Goal: Contribute content: Contribute content

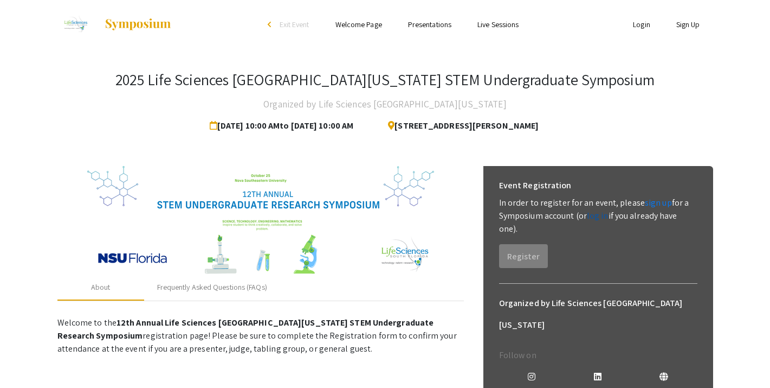
click at [601, 217] on link "log in" at bounding box center [598, 215] width 22 height 11
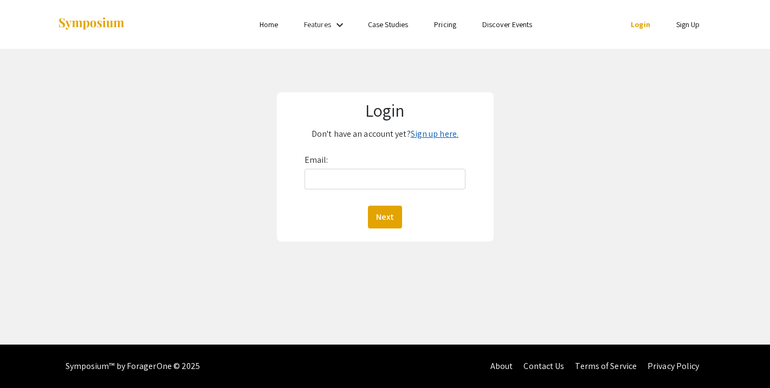
click at [437, 130] on link "Sign up here." at bounding box center [435, 133] width 48 height 11
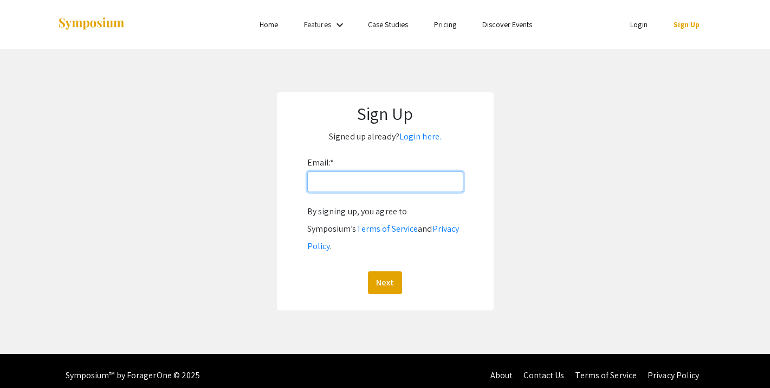
click at [365, 184] on input "Email: *" at bounding box center [385, 181] width 156 height 21
type input "[EMAIL_ADDRESS][DOMAIN_NAME]"
click at [493, 226] on div "Sign Up Signed up already? Login here. Email: * [EMAIL_ADDRESS][DOMAIN_NAME] By…" at bounding box center [385, 201] width 217 height 218
click at [392, 271] on button "Next" at bounding box center [385, 282] width 34 height 23
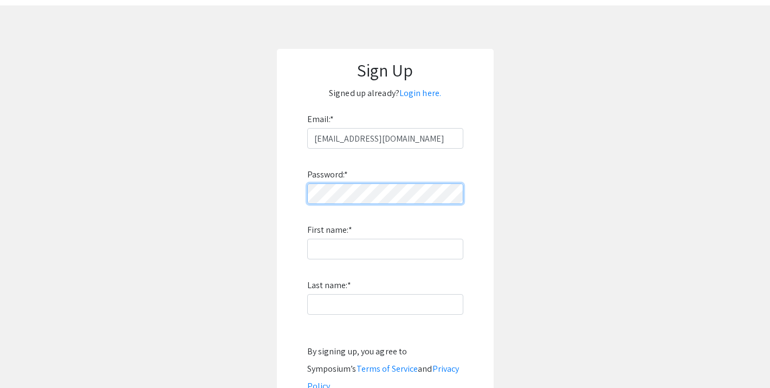
scroll to position [45, 0]
click at [520, 210] on app-signup "Sign Up Signed up already? Login here. Email: * [EMAIL_ADDRESS][DOMAIN_NAME] Pa…" at bounding box center [385, 247] width 770 height 401
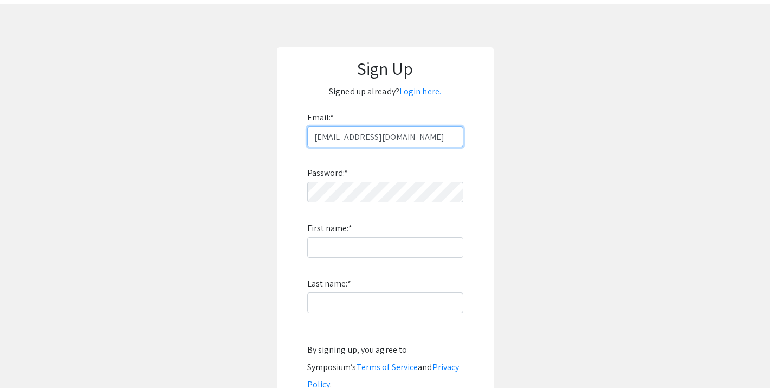
click at [428, 131] on input "[EMAIL_ADDRESS][DOMAIN_NAME]" at bounding box center [385, 136] width 156 height 21
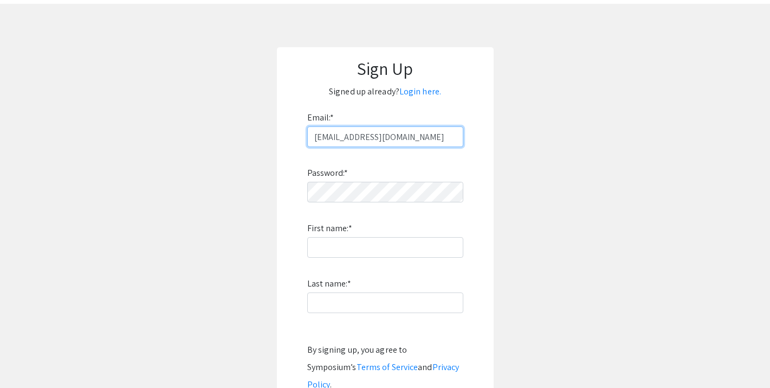
click at [428, 131] on input "[EMAIL_ADDRESS][DOMAIN_NAME]" at bounding box center [385, 136] width 156 height 21
type input "[EMAIL_ADDRESS][DOMAIN_NAME]"
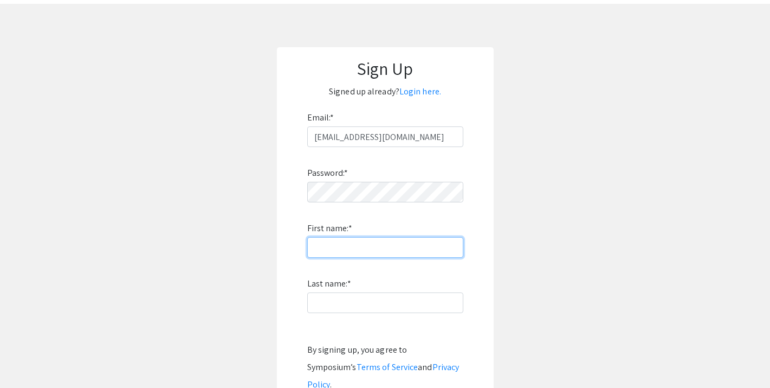
click at [356, 254] on input "First name: *" at bounding box center [385, 247] width 156 height 21
type input "Armaan"
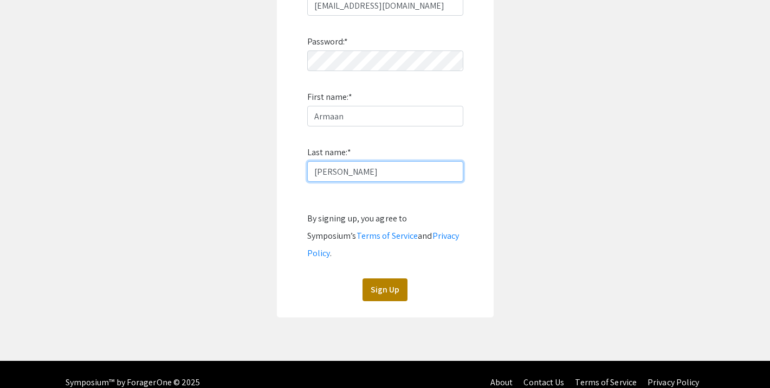
type input "[PERSON_NAME]"
click at [400, 278] on button "Sign Up" at bounding box center [385, 289] width 45 height 23
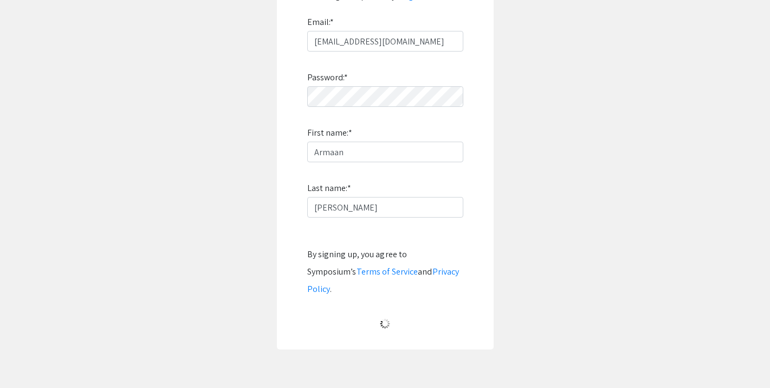
scroll to position [19, 0]
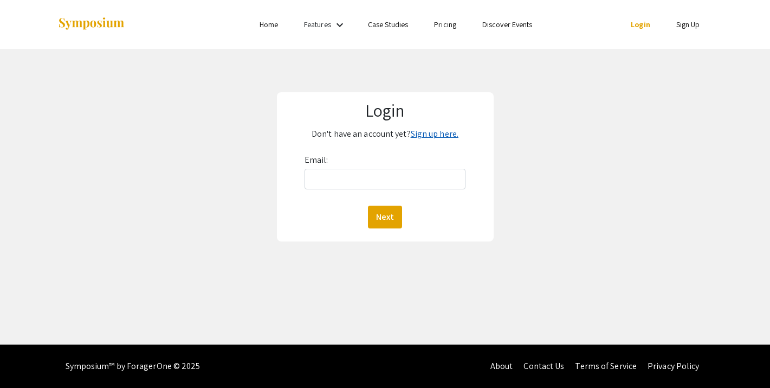
click at [438, 132] on link "Sign up here." at bounding box center [435, 133] width 48 height 11
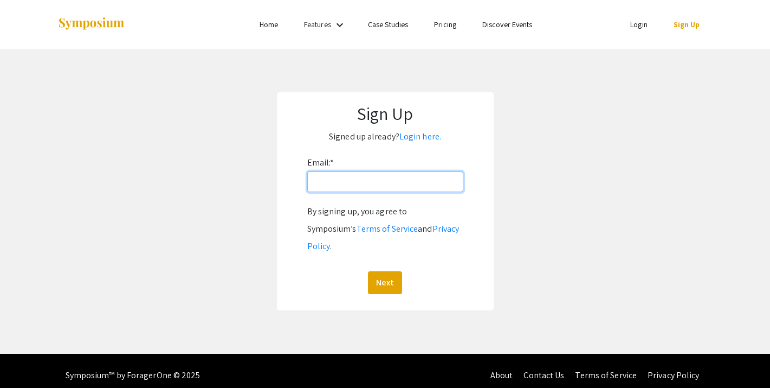
click at [379, 185] on input "Email: *" at bounding box center [385, 181] width 156 height 21
type input "[EMAIL_ADDRESS][DOMAIN_NAME]"
click at [387, 271] on button "Next" at bounding box center [385, 282] width 34 height 23
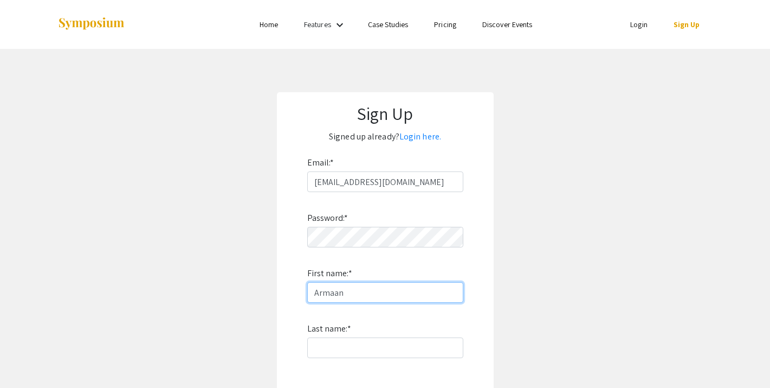
type input "Armaan"
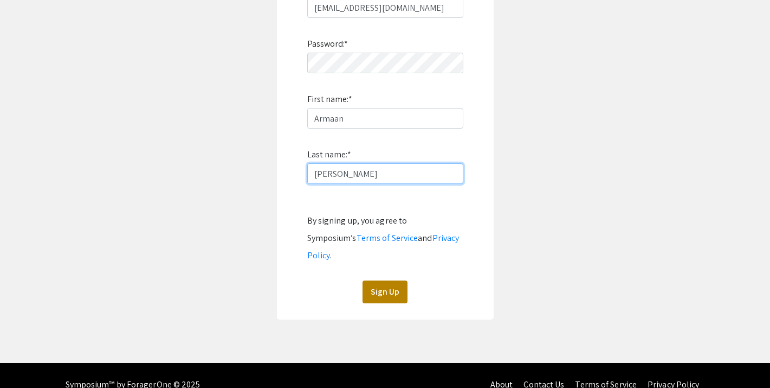
type input "[PERSON_NAME]"
click at [382, 280] on button "Sign Up" at bounding box center [385, 291] width 45 height 23
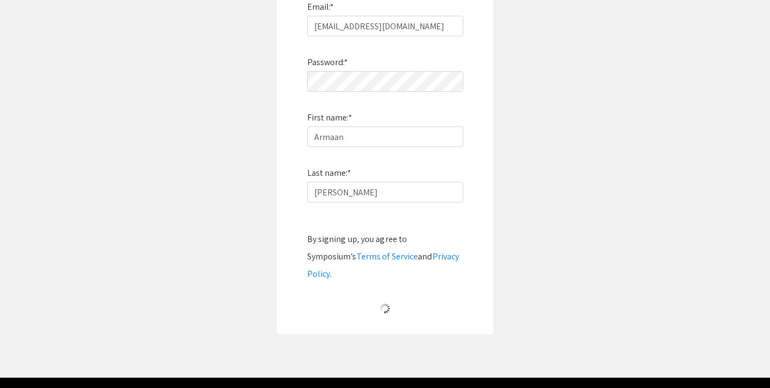
scroll to position [19, 0]
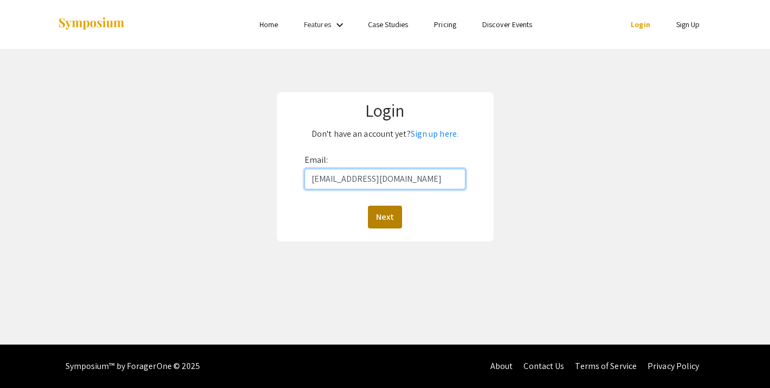
type input "[EMAIL_ADDRESS][DOMAIN_NAME]"
click at [387, 211] on button "Next" at bounding box center [385, 216] width 34 height 23
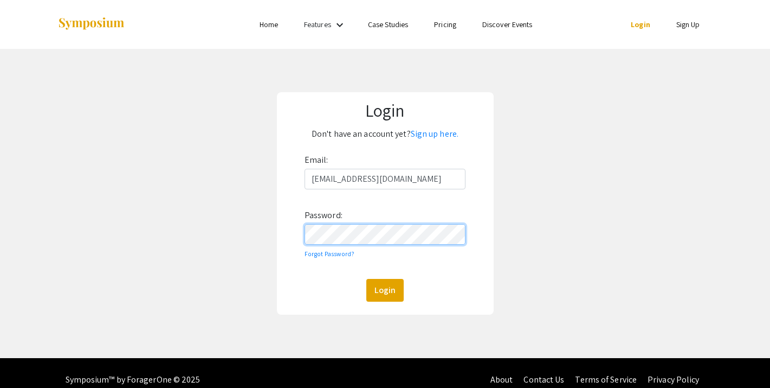
click at [385, 289] on button "Login" at bounding box center [384, 290] width 37 height 23
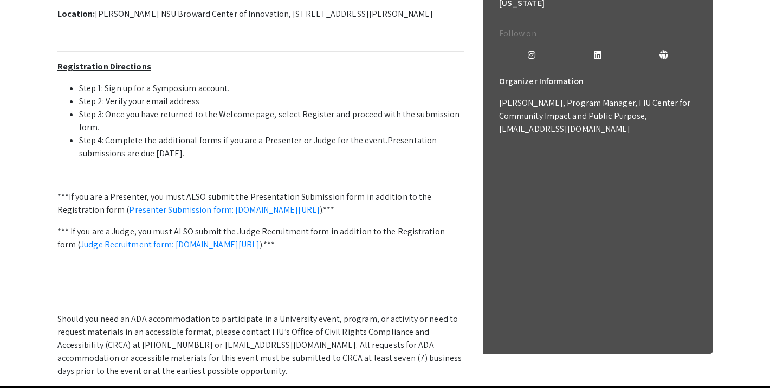
scroll to position [331, 0]
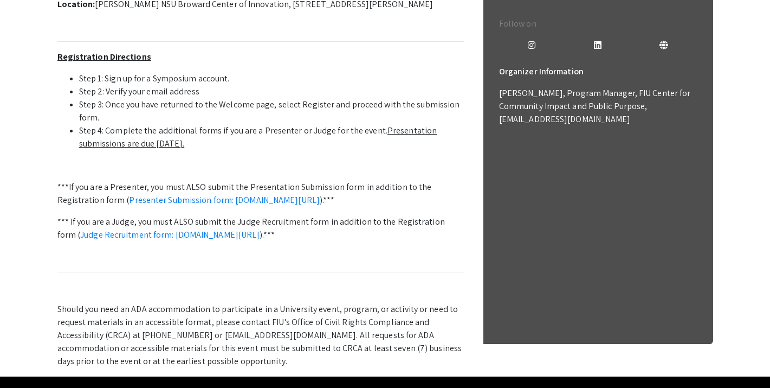
click at [171, 149] on u "Presentation submissions are due [DATE]." at bounding box center [258, 137] width 358 height 24
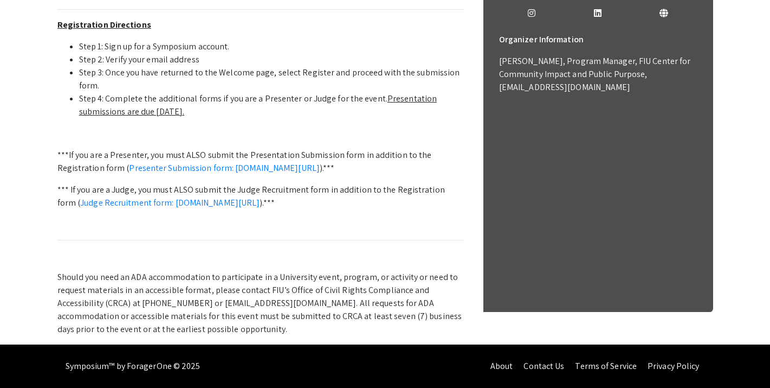
scroll to position [414, 0]
click at [257, 173] on link "Presenter Submission form: [DOMAIN_NAME][URL]" at bounding box center [224, 167] width 191 height 11
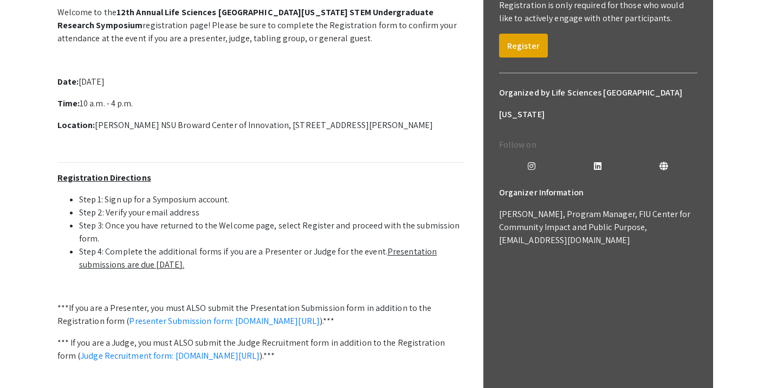
scroll to position [176, 0]
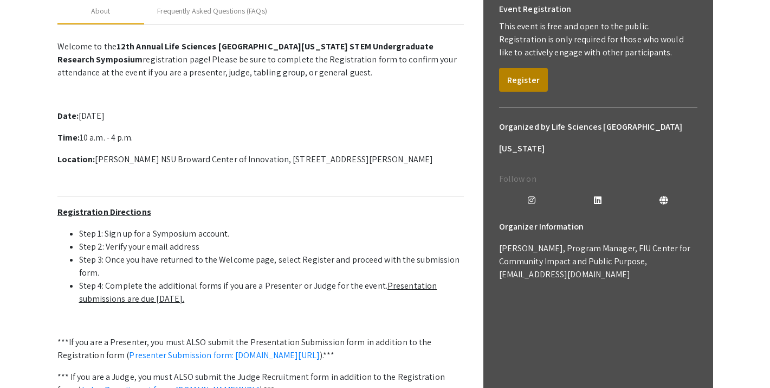
click at [527, 72] on button "Register" at bounding box center [523, 80] width 49 height 24
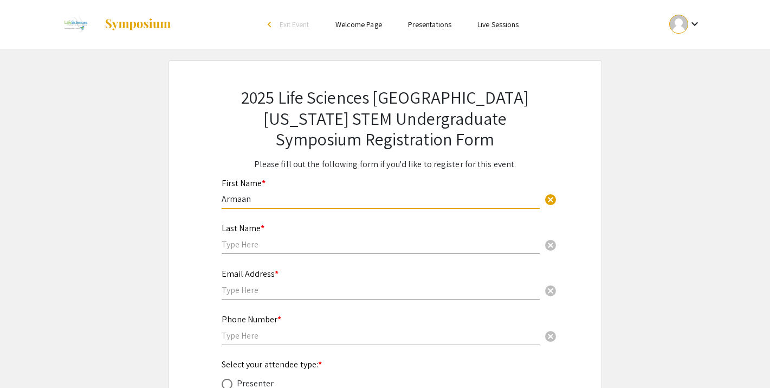
type input "Armaan"
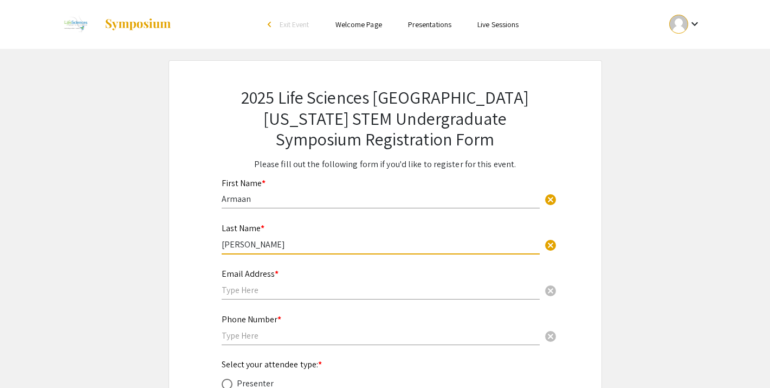
type input "[PERSON_NAME]"
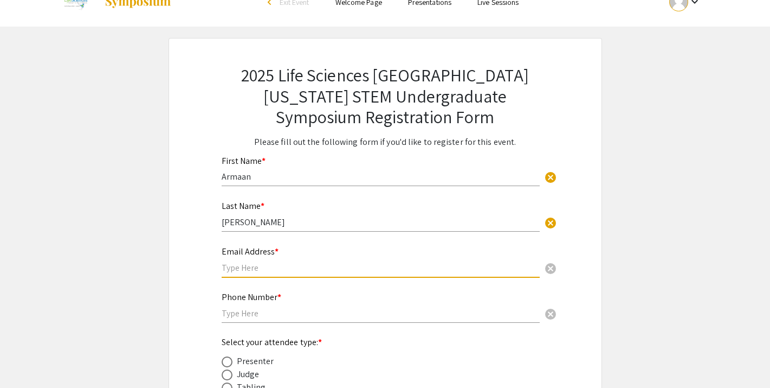
scroll to position [25, 0]
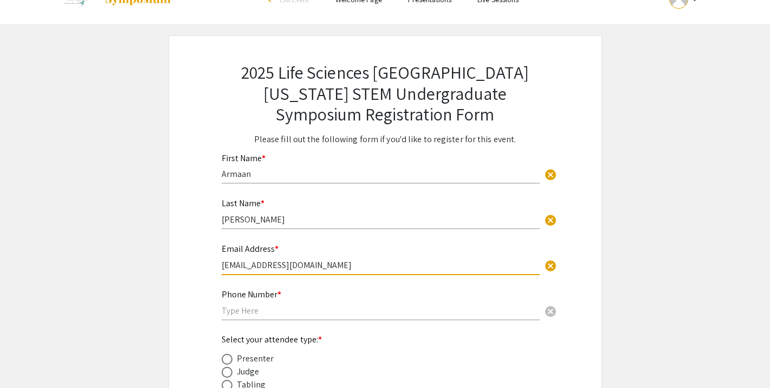
type input "[EMAIL_ADDRESS][DOMAIN_NAME]"
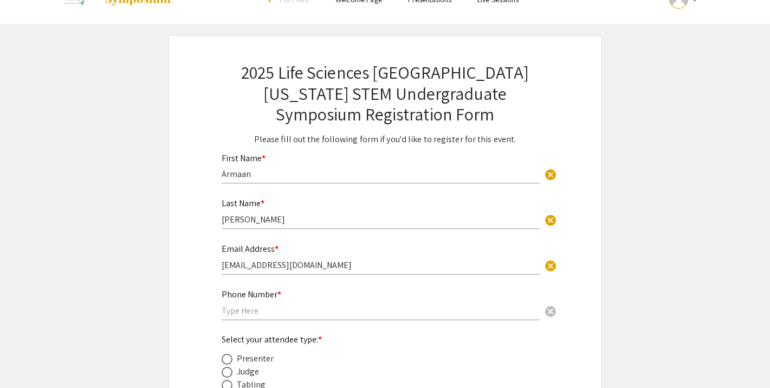
click at [189, 261] on div "2025 Life Sciences South Florida STEM Undergraduate Symposium Registration Form…" at bounding box center [386, 257] width 434 height 444
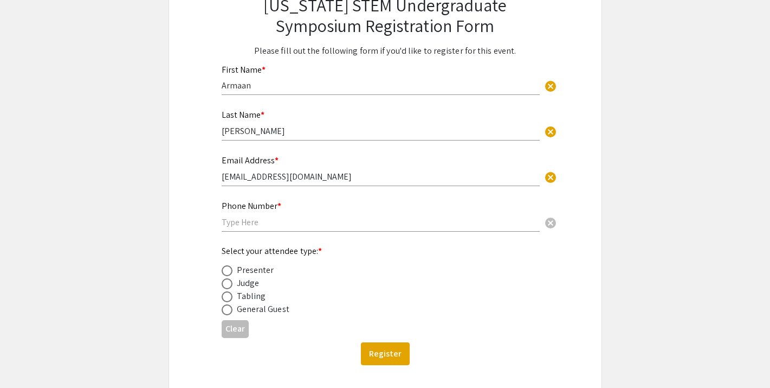
scroll to position [137, 0]
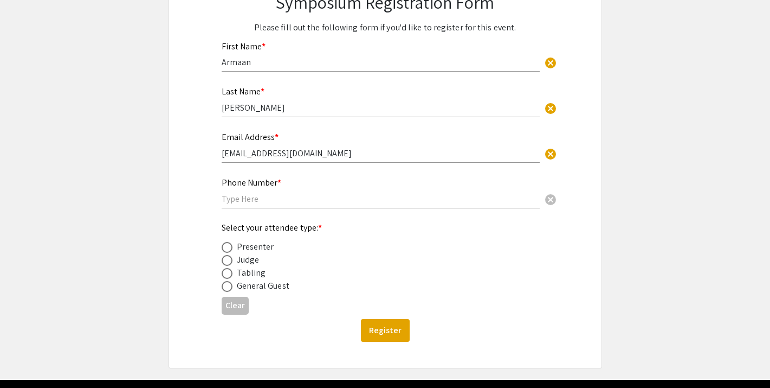
click at [271, 207] on div "Phone Number * cancel" at bounding box center [381, 187] width 318 height 41
click at [269, 197] on input "text" at bounding box center [381, 198] width 318 height 11
type input "4845484546"
click at [256, 249] on div "Presenter" at bounding box center [255, 246] width 37 height 13
click at [230, 252] on span at bounding box center [227, 247] width 11 height 11
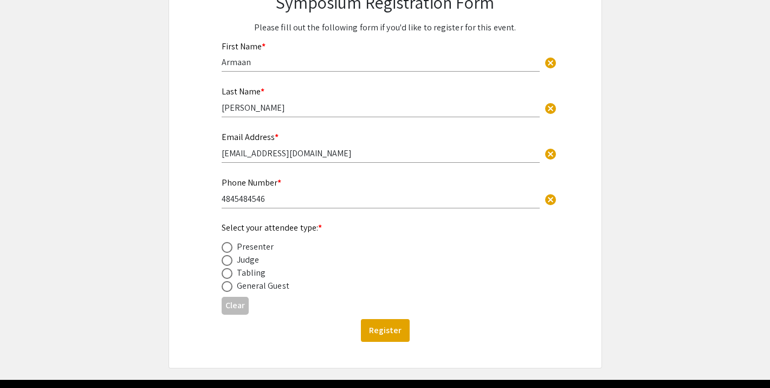
click at [230, 252] on input "radio" at bounding box center [227, 247] width 11 height 11
radio input "true"
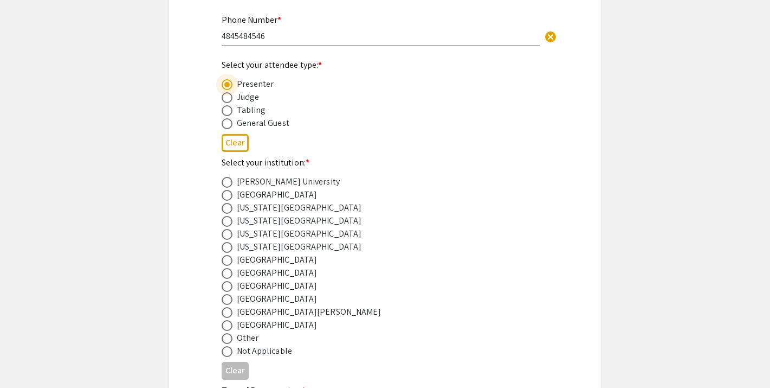
scroll to position [310, 0]
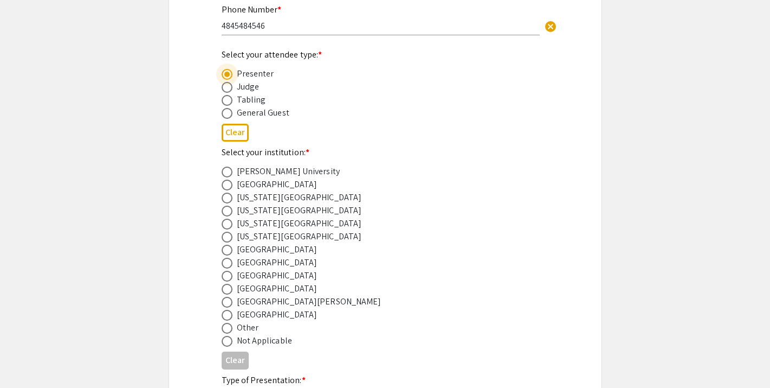
click at [226, 277] on span at bounding box center [227, 276] width 11 height 11
click at [226, 277] on input "radio" at bounding box center [227, 276] width 11 height 11
radio input "true"
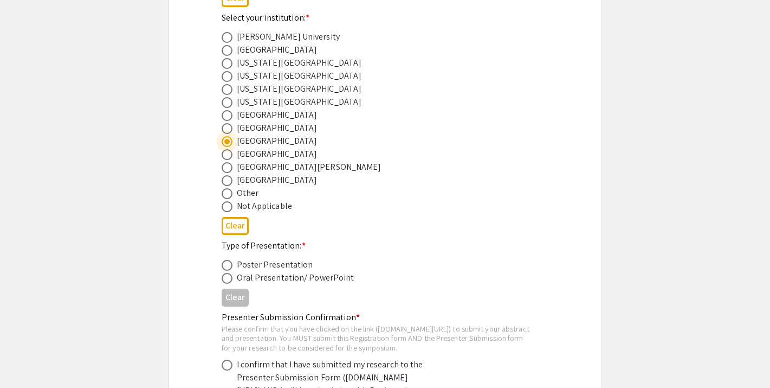
scroll to position [462, 0]
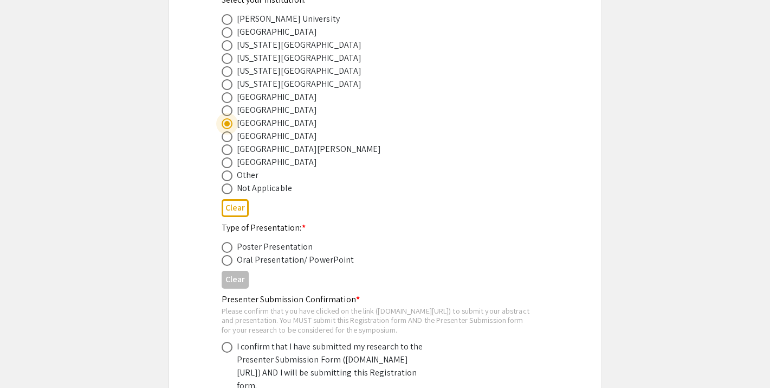
click at [229, 247] on span at bounding box center [227, 247] width 11 height 11
click at [229, 247] on input "radio" at bounding box center [227, 247] width 11 height 11
radio input "true"
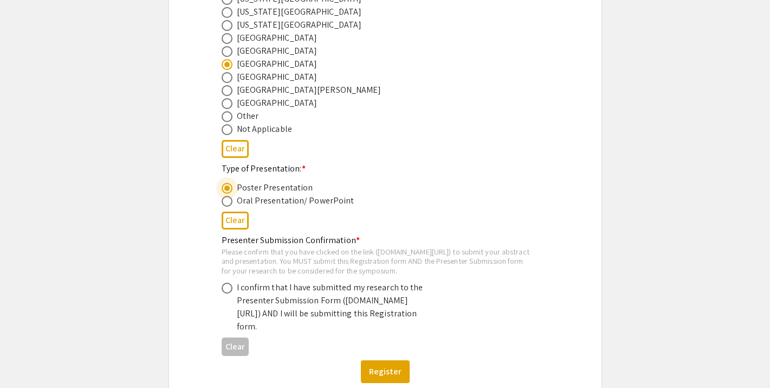
scroll to position [522, 0]
click at [222, 292] on span at bounding box center [227, 286] width 11 height 11
click at [222, 292] on input "radio" at bounding box center [227, 286] width 11 height 11
radio input "true"
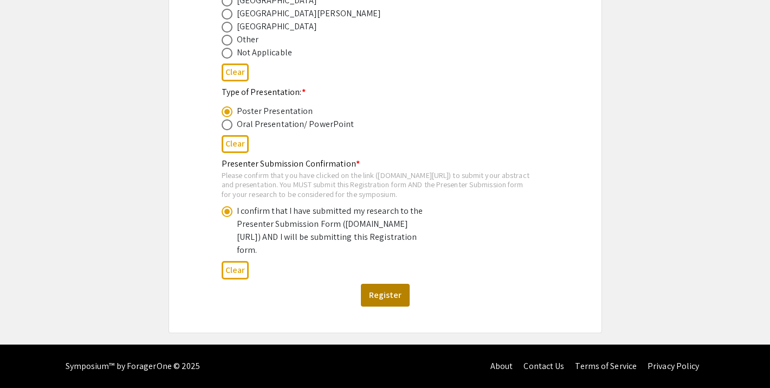
scroll to position [619, 0]
click at [386, 295] on button "Register" at bounding box center [385, 295] width 49 height 23
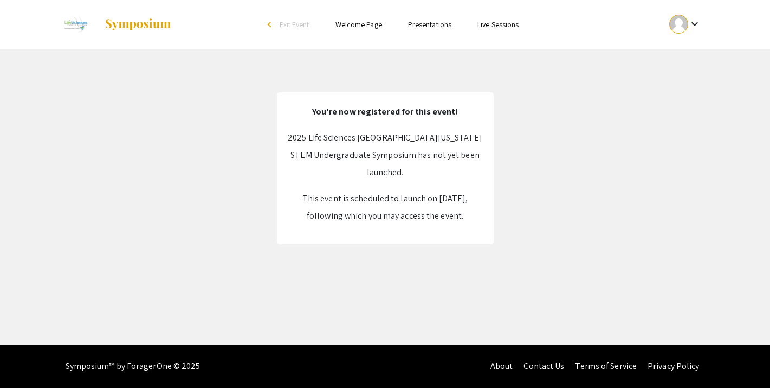
click at [145, 21] on img at bounding box center [138, 24] width 68 height 13
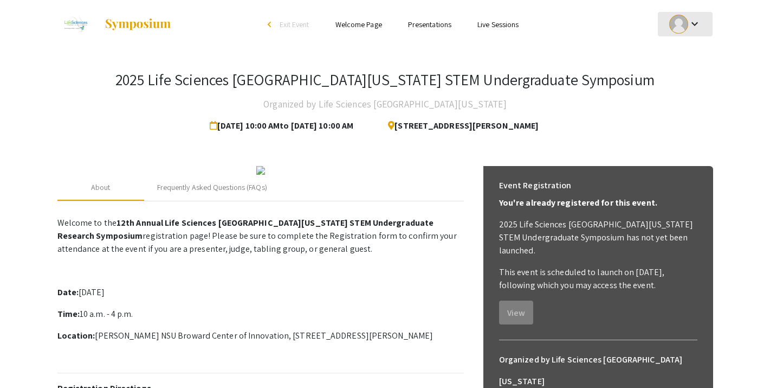
click at [697, 21] on mat-icon "keyboard_arrow_down" at bounding box center [694, 23] width 13 height 13
click at [693, 83] on button "My Submissions" at bounding box center [691, 80] width 67 height 26
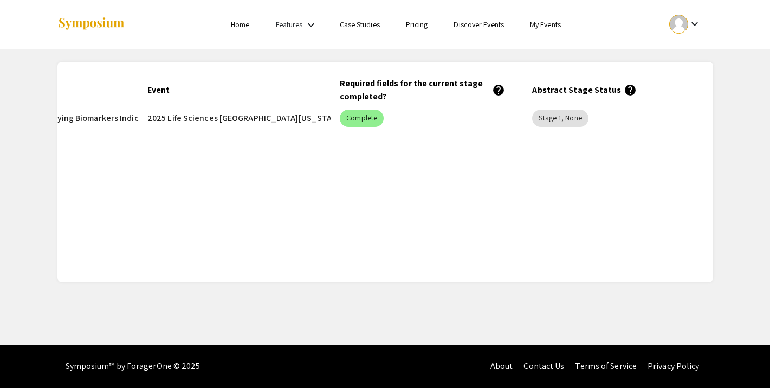
scroll to position [0, 157]
click at [581, 121] on mat-chip "Stage 1, None" at bounding box center [561, 118] width 56 height 17
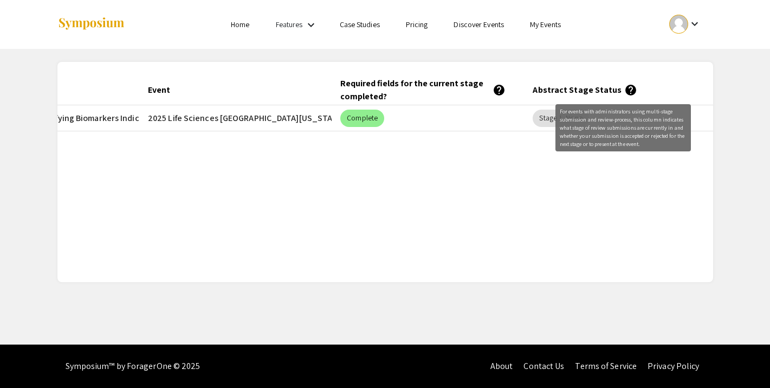
click at [624, 92] on mat-icon "help" at bounding box center [630, 89] width 13 height 13
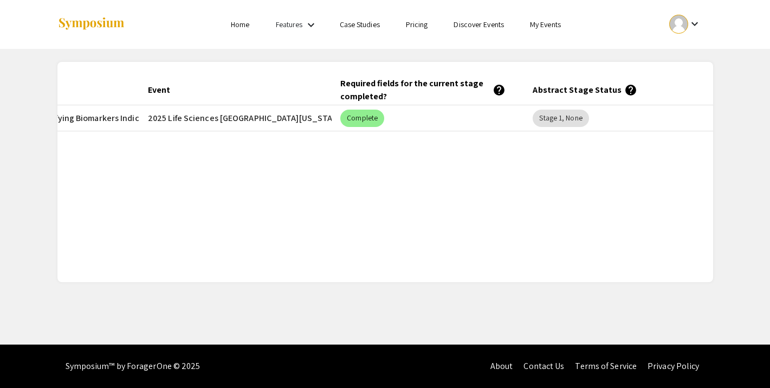
click at [627, 87] on mat-icon "help" at bounding box center [630, 89] width 13 height 13
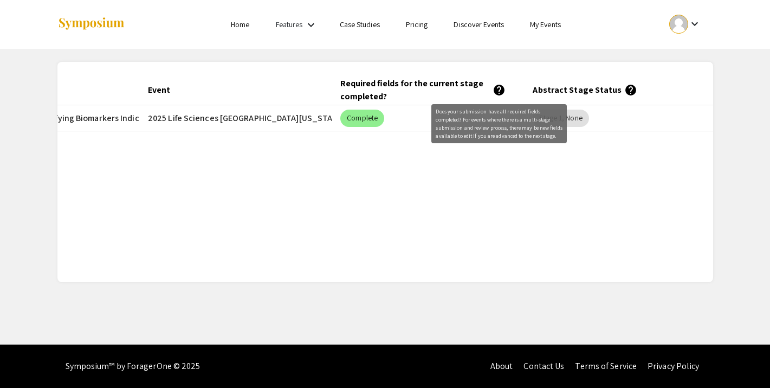
click at [505, 96] on mat-tooltip-component "Does your submission have all required fields completed? For events where there…" at bounding box center [499, 123] width 151 height 54
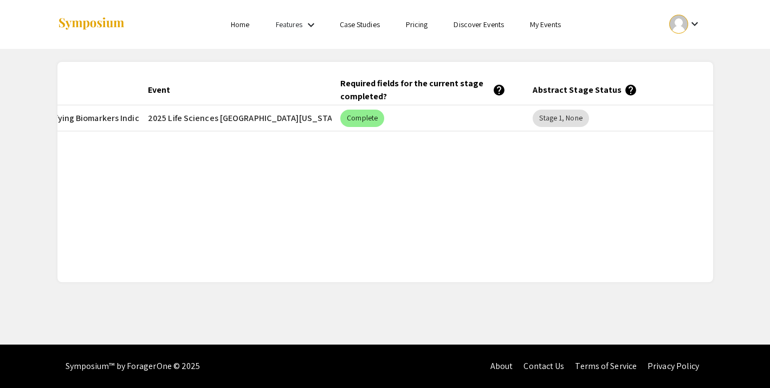
click at [638, 86] on mat-header-cell "Abstract Stage Status help" at bounding box center [620, 90] width 192 height 30
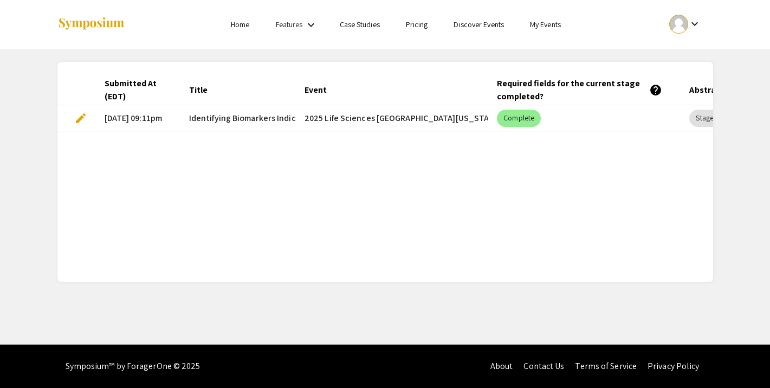
scroll to position [0, 0]
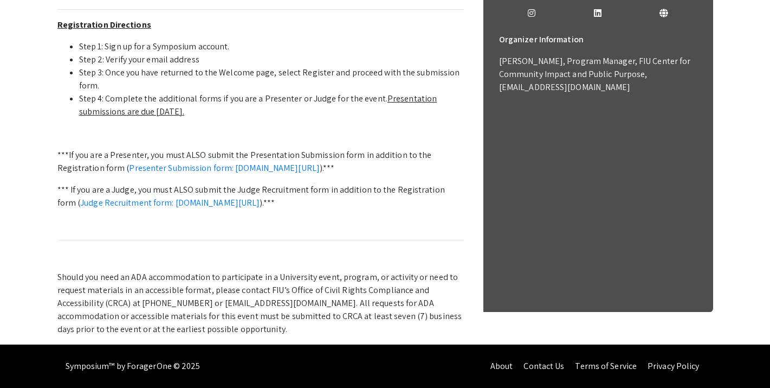
scroll to position [462, 0]
click at [191, 169] on link "Presenter Submission form: [DOMAIN_NAME][URL]" at bounding box center [224, 167] width 191 height 11
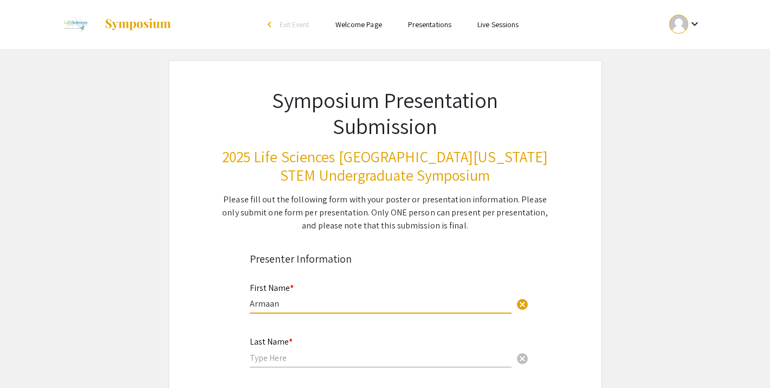
type input "Armaan"
click at [322, 342] on div "Last Name * cancel" at bounding box center [381, 346] width 262 height 41
click at [322, 364] on div "Last Name * cancel" at bounding box center [381, 346] width 262 height 41
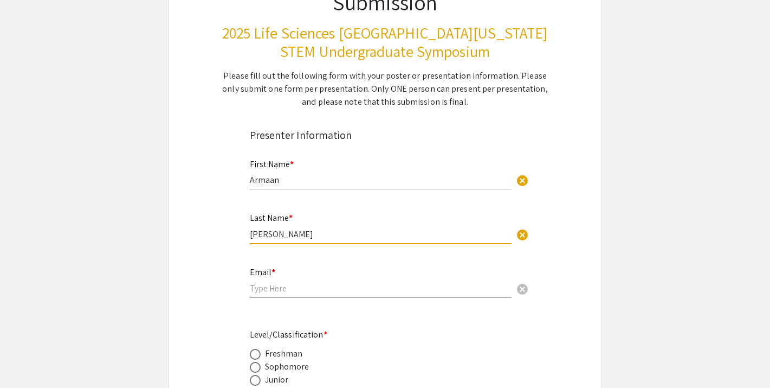
scroll to position [149, 0]
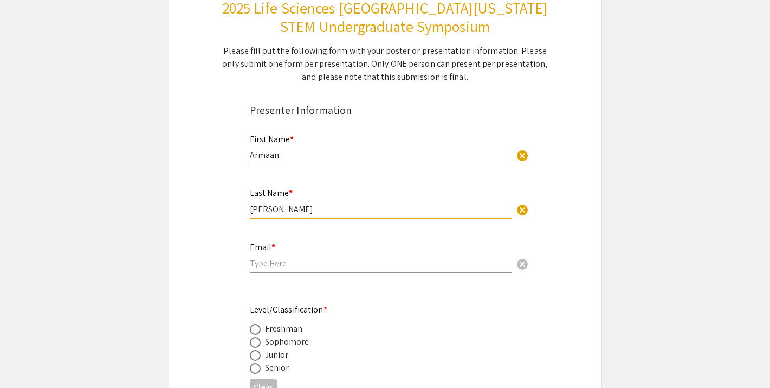
type input "[PERSON_NAME]"
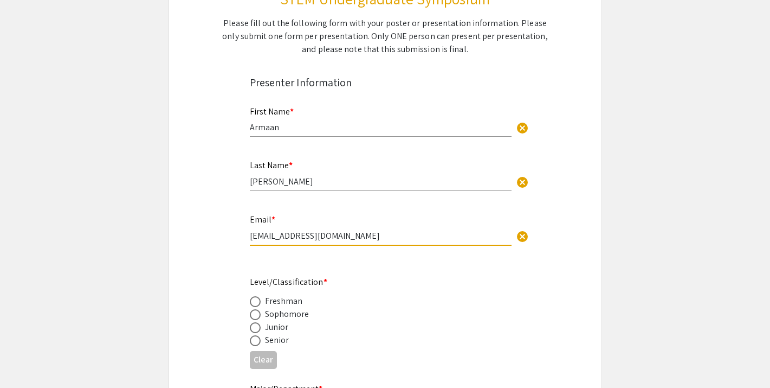
scroll to position [197, 0]
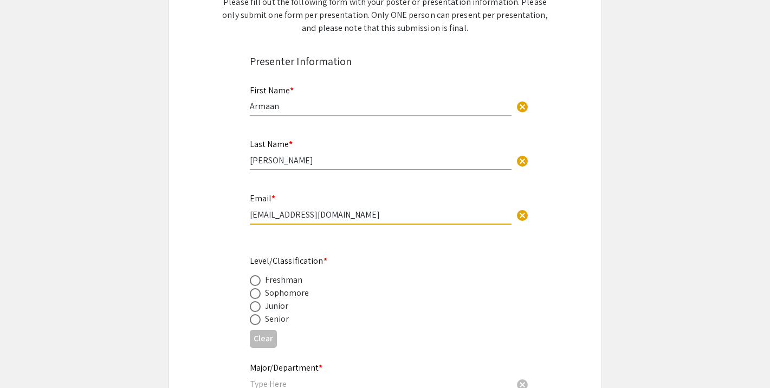
type input "[EMAIL_ADDRESS][DOMAIN_NAME]"
click at [257, 300] on mat-radio-button at bounding box center [257, 305] width 15 height 13
click at [257, 309] on span at bounding box center [255, 306] width 11 height 11
click at [257, 309] on input "radio" at bounding box center [255, 306] width 11 height 11
radio input "true"
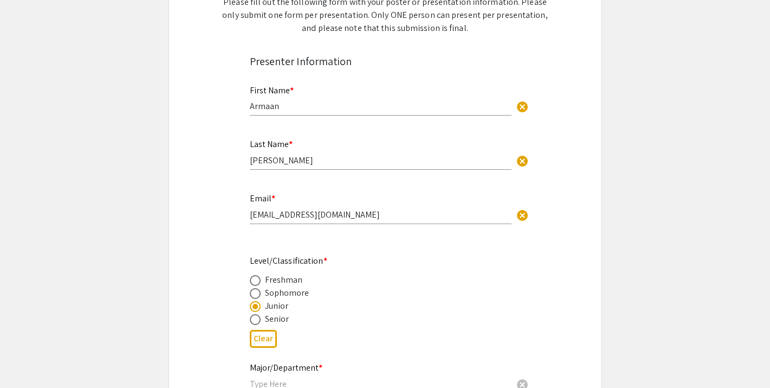
scroll to position [321, 0]
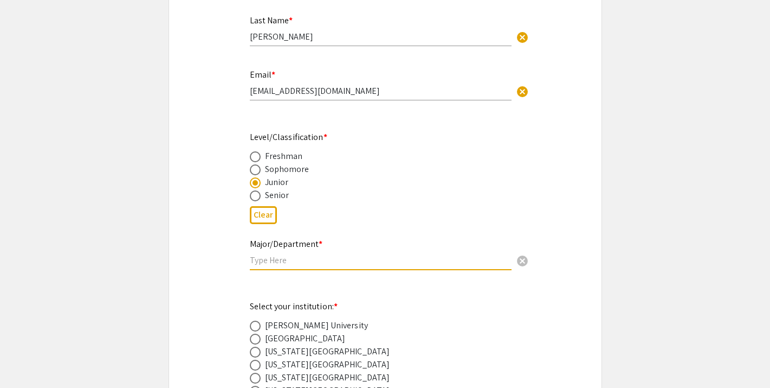
click at [280, 260] on input "text" at bounding box center [381, 259] width 262 height 11
type input "Biology"
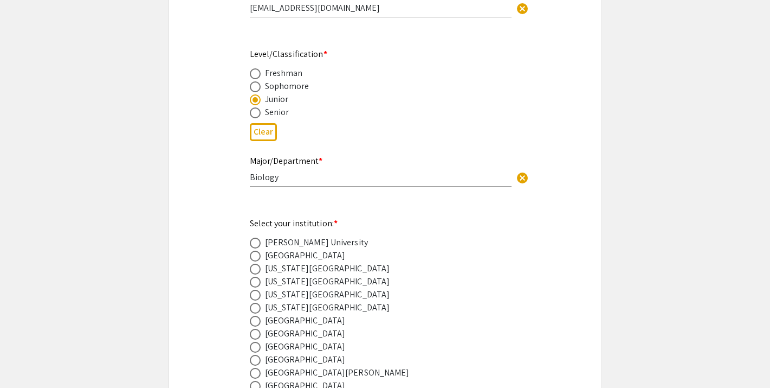
scroll to position [429, 0]
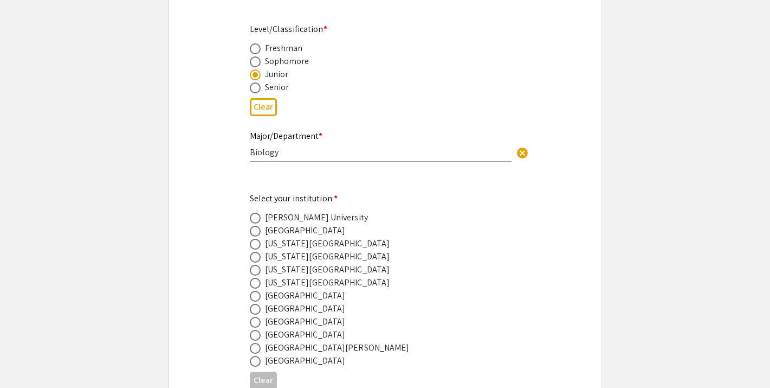
click at [252, 325] on span at bounding box center [255, 322] width 11 height 11
click at [252, 325] on input "radio" at bounding box center [255, 322] width 11 height 11
radio input "true"
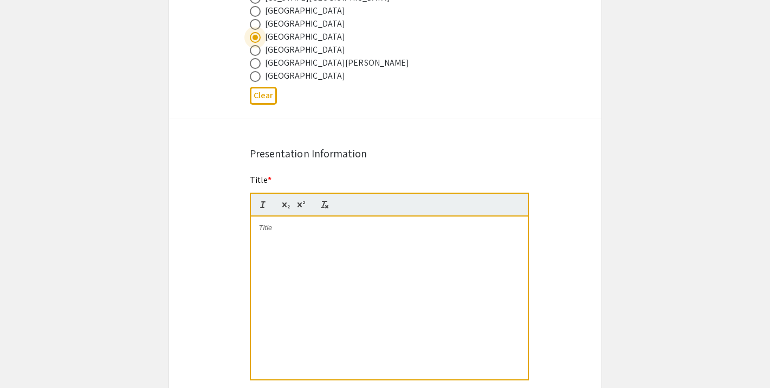
click at [339, 244] on div at bounding box center [389, 297] width 277 height 163
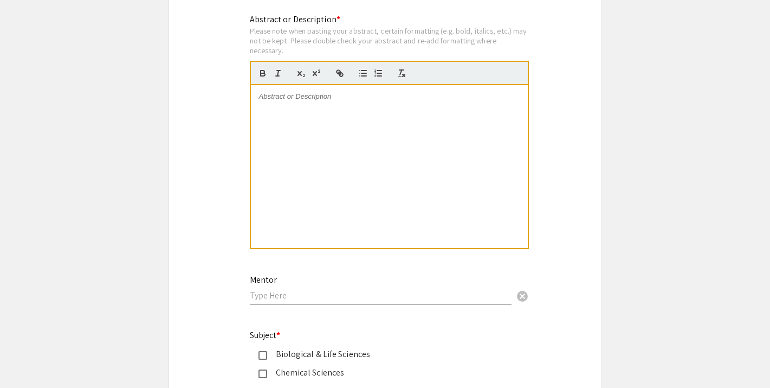
scroll to position [1111, 0]
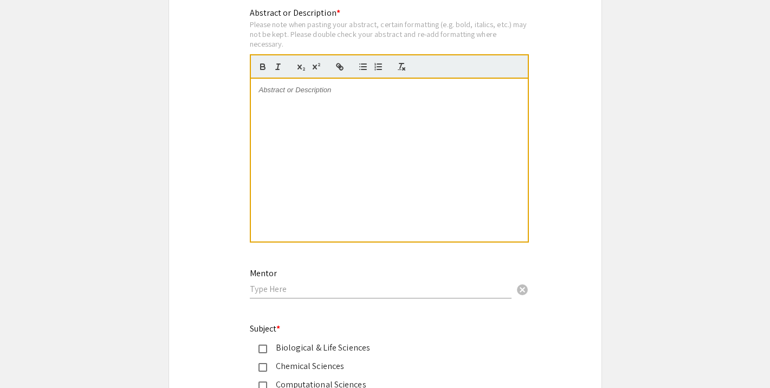
click at [347, 158] on div at bounding box center [389, 160] width 277 height 163
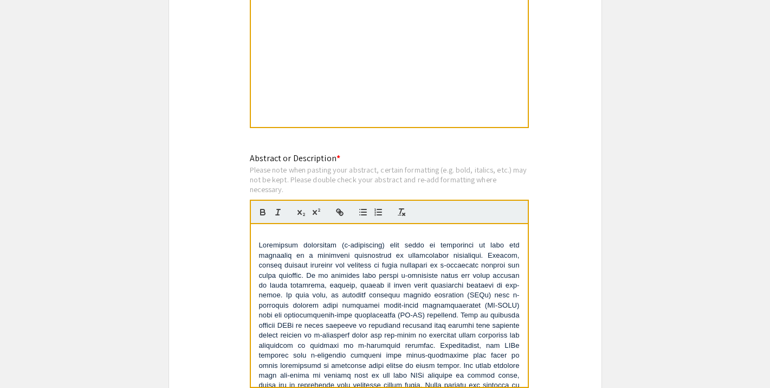
scroll to position [951, 0]
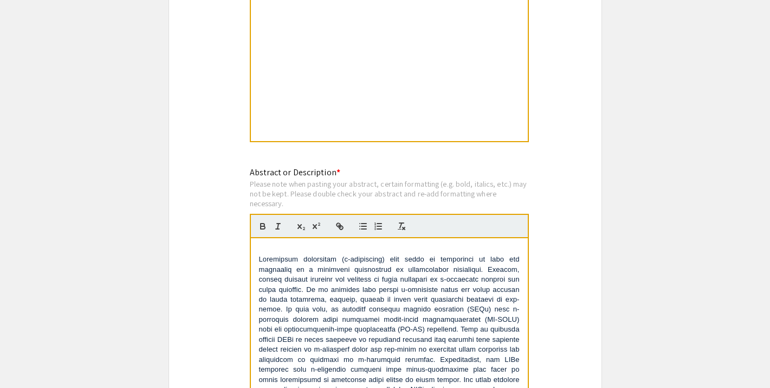
click at [258, 261] on div "​" at bounding box center [389, 319] width 277 height 163
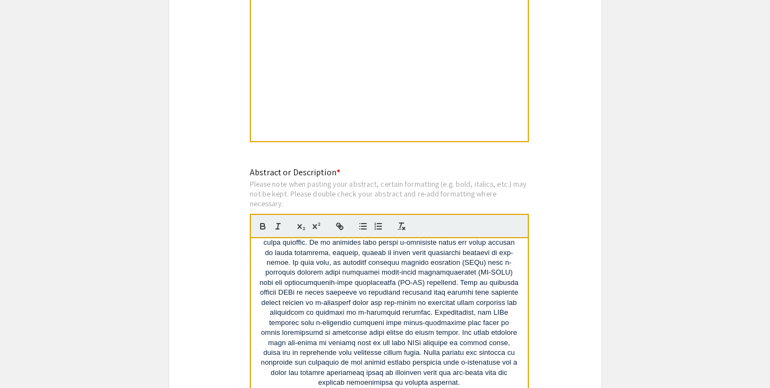
scroll to position [36, 0]
drag, startPoint x: 588, startPoint y: 253, endPoint x: 579, endPoint y: 253, distance: 8.7
click at [588, 253] on div "Symposium Presentation Submission 2025 Life Sciences South Florida STEM Undergr…" at bounding box center [386, 87] width 434 height 1956
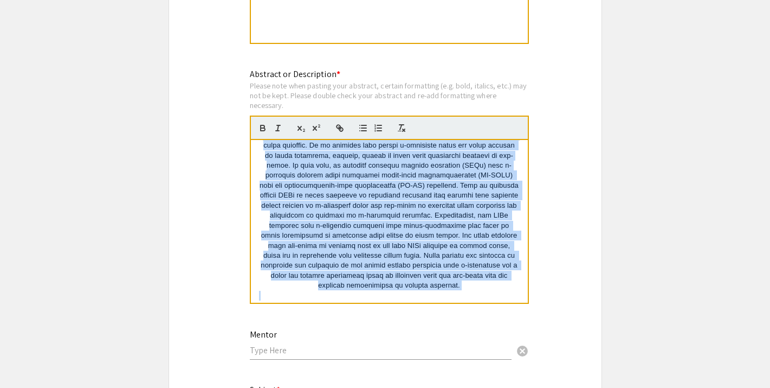
scroll to position [0, 0]
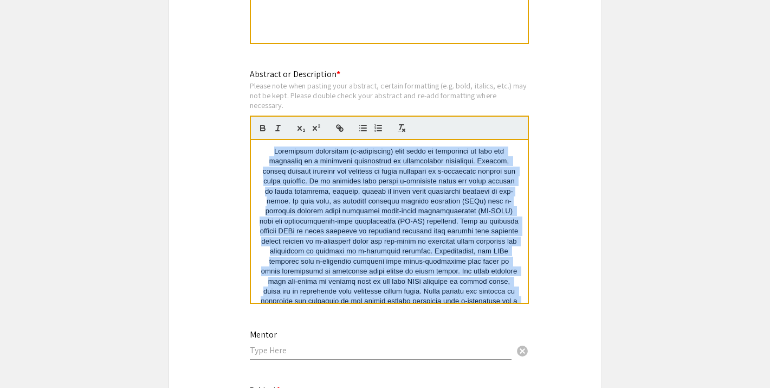
drag, startPoint x: 417, startPoint y: 288, endPoint x: 267, endPoint y: 79, distance: 257.4
click at [267, 79] on div "Abstract or Description * Please note when pasting your abstract, certain forma…" at bounding box center [389, 192] width 279 height 248
click at [362, 133] on icon "button" at bounding box center [363, 128] width 10 height 10
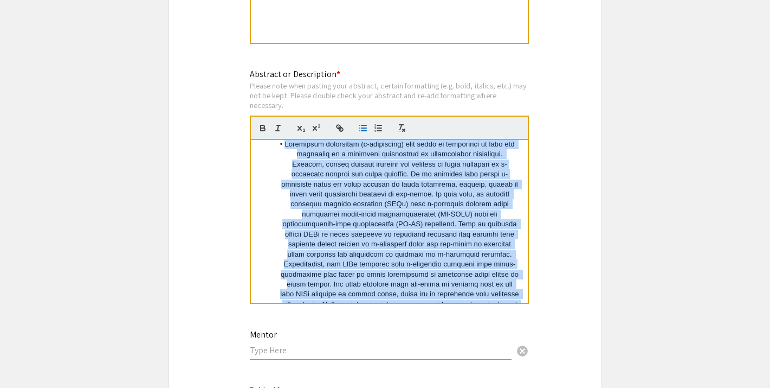
click at [363, 133] on icon "button" at bounding box center [363, 128] width 10 height 10
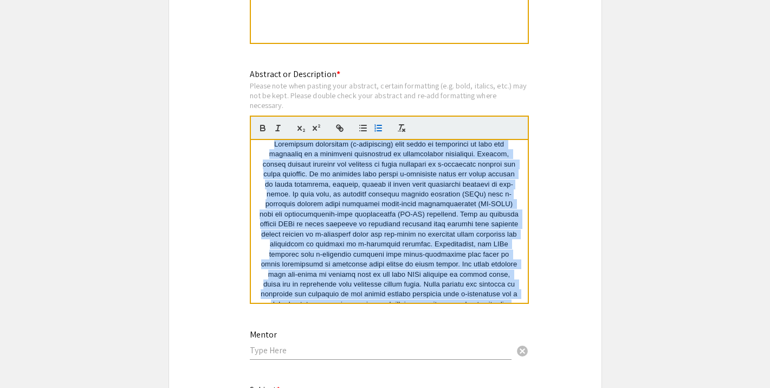
click at [378, 133] on icon "button" at bounding box center [379, 128] width 10 height 10
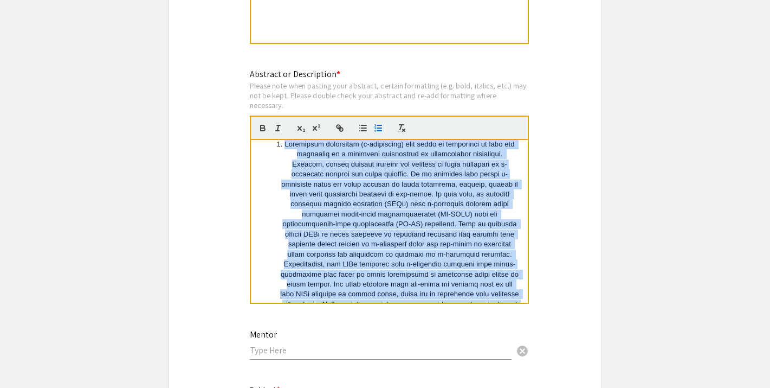
click at [378, 133] on icon "button" at bounding box center [379, 128] width 10 height 10
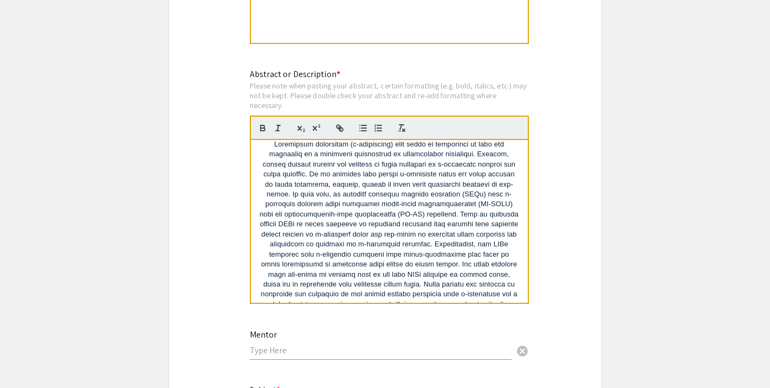
click at [375, 196] on span at bounding box center [390, 229] width 261 height 178
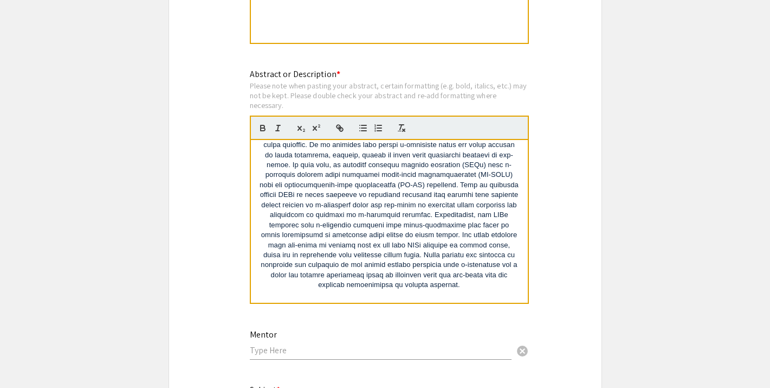
scroll to position [36, 0]
click at [366, 171] on span at bounding box center [390, 200] width 261 height 178
click at [366, 172] on span at bounding box center [390, 200] width 261 height 178
click at [433, 234] on span at bounding box center [390, 200] width 261 height 178
click at [423, 275] on span at bounding box center [390, 200] width 261 height 178
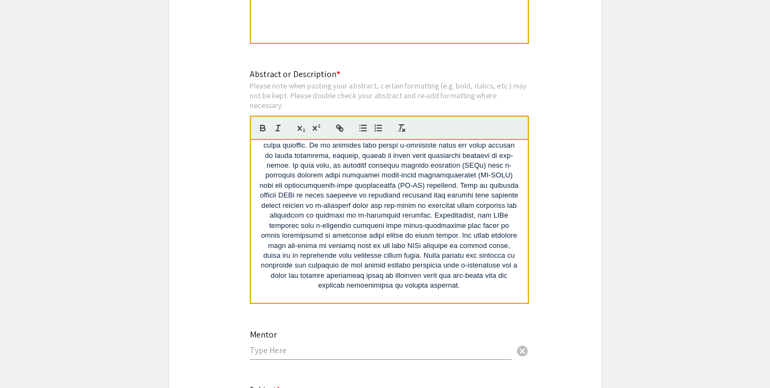
click at [425, 284] on p at bounding box center [389, 201] width 261 height 180
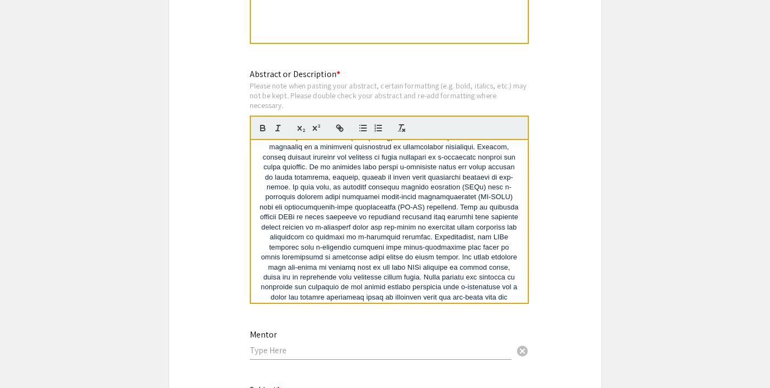
scroll to position [0, 0]
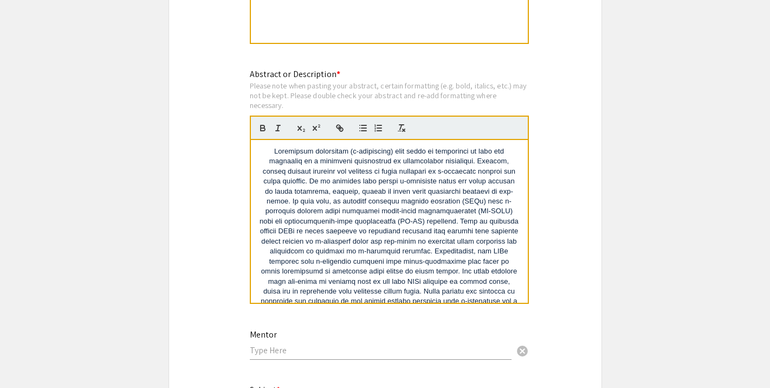
drag, startPoint x: 424, startPoint y: 286, endPoint x: 234, endPoint y: 107, distance: 260.4
copy span "Electronic cigarettes (e-cigarettes) have grown in popularity as they are portr…"
click at [379, 237] on span at bounding box center [390, 236] width 261 height 178
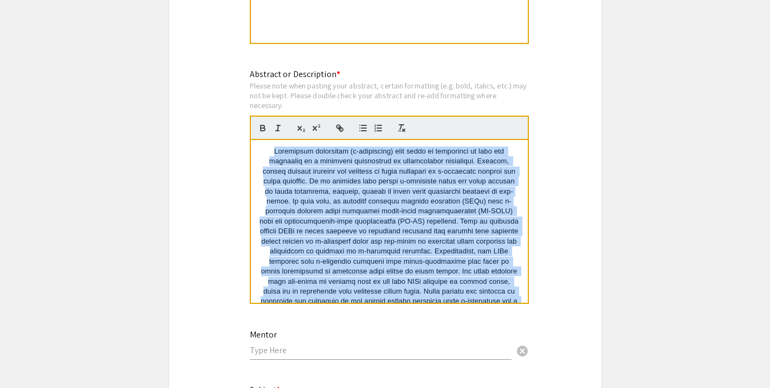
click at [379, 237] on span at bounding box center [390, 236] width 261 height 178
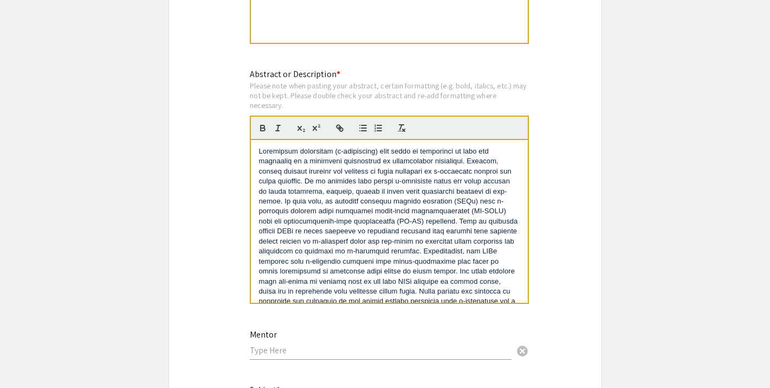
scroll to position [18, 0]
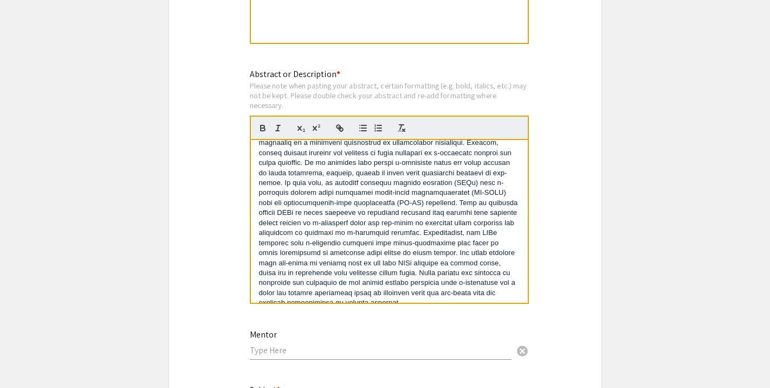
click at [400, 325] on div "Mentor cancel" at bounding box center [381, 339] width 262 height 41
click at [362, 291] on span at bounding box center [389, 217] width 261 height 178
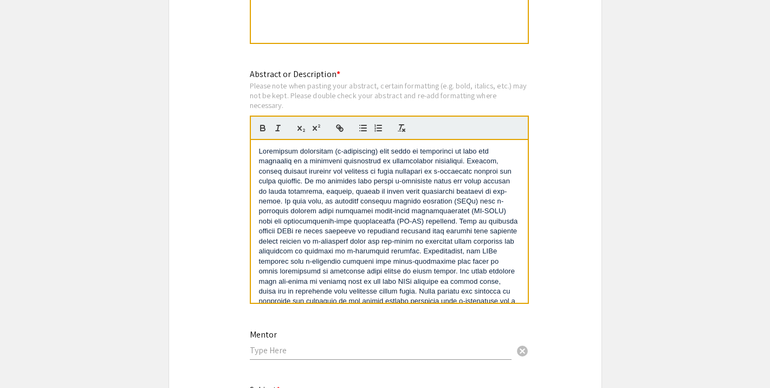
scroll to position [0, 0]
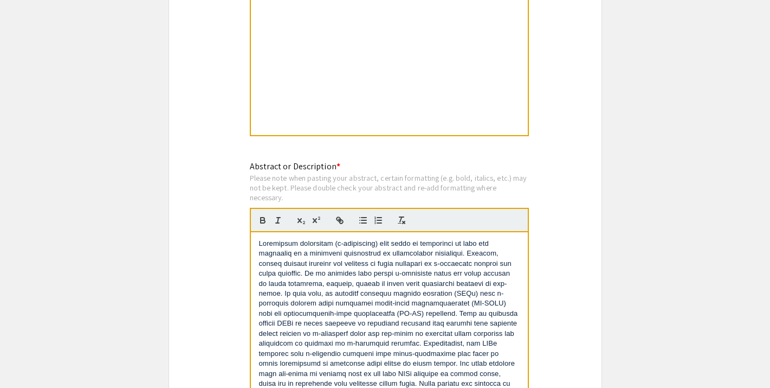
click at [317, 101] on div at bounding box center [389, 53] width 277 height 163
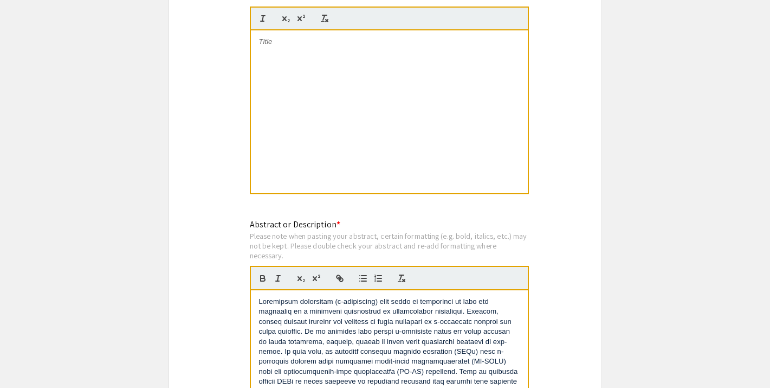
scroll to position [794, 0]
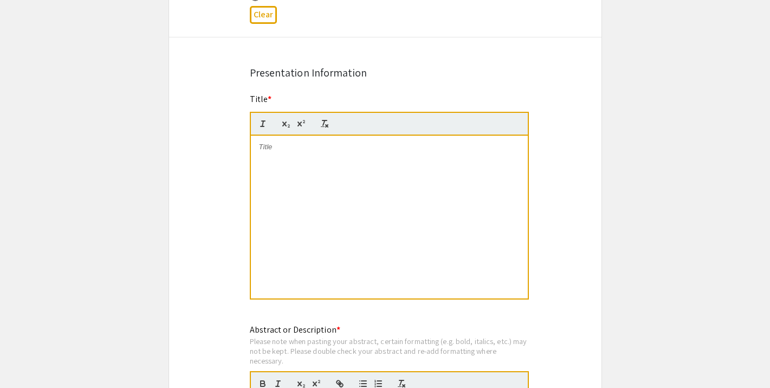
click at [339, 197] on div at bounding box center [389, 217] width 277 height 163
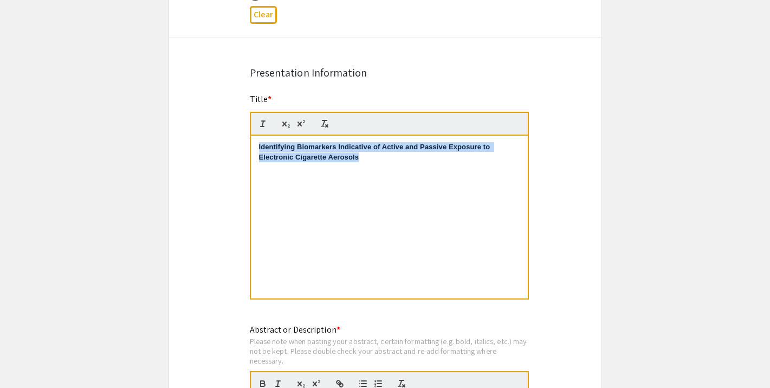
drag, startPoint x: 392, startPoint y: 163, endPoint x: 254, endPoint y: 143, distance: 139.7
click at [254, 143] on div "Identifying Biomarkers Indicative of Active and Passive Exposure to Electronic …" at bounding box center [389, 217] width 277 height 163
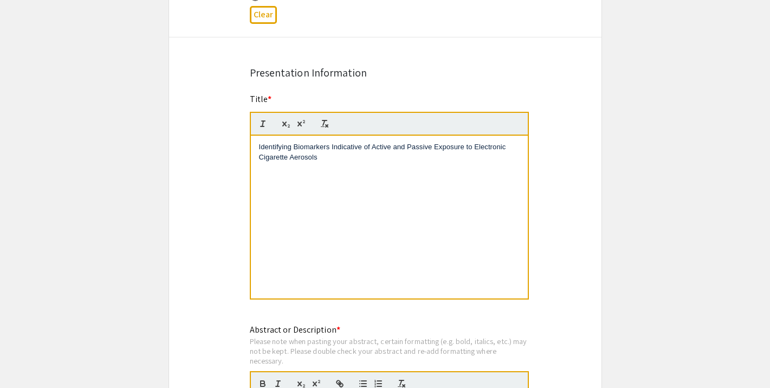
click at [292, 189] on div "Identifying Biomarkers Indicative of Active and Passive Exposure to Electronic …" at bounding box center [389, 217] width 277 height 163
click at [194, 158] on div "Symposium Presentation Submission 2025 Life Sciences South Florida STEM Undergr…" at bounding box center [386, 244] width 434 height 1956
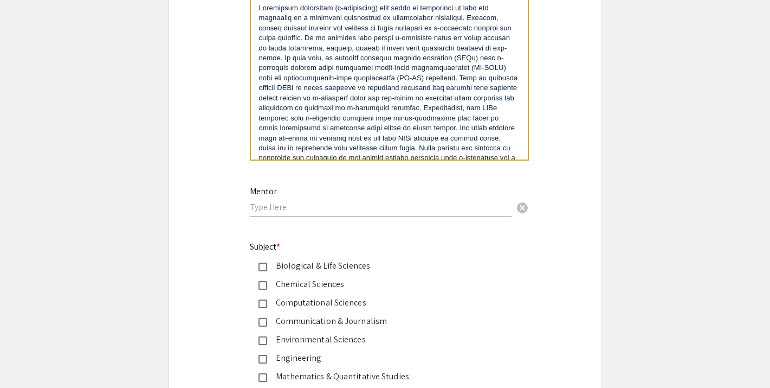
scroll to position [1201, 0]
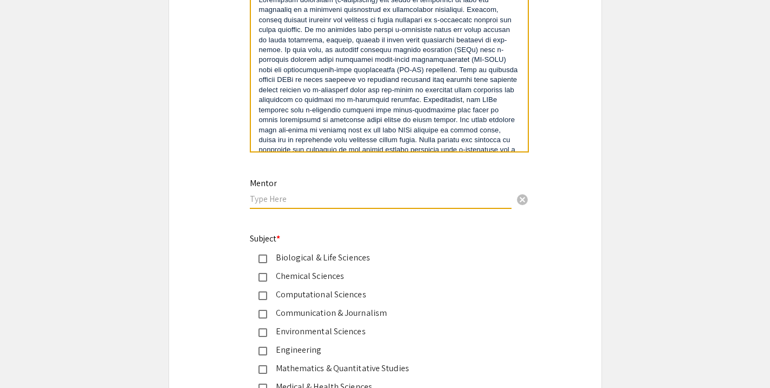
click at [305, 202] on input "text" at bounding box center [381, 198] width 262 height 11
type input "Jessica Brown"
click at [247, 189] on div "Mentor Jessica Brown cancel This field is required." at bounding box center [385, 199] width 287 height 46
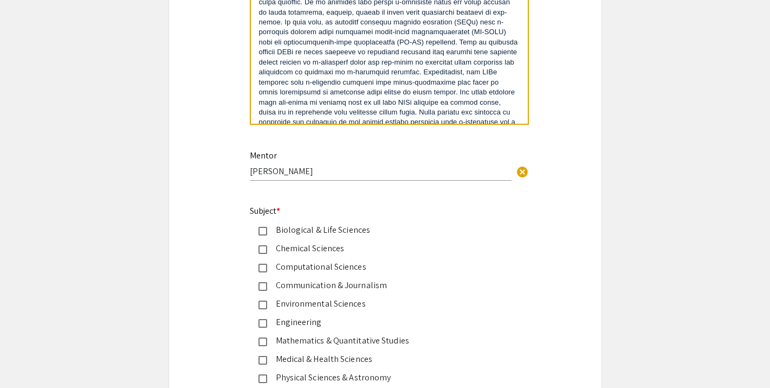
scroll to position [1251, 0]
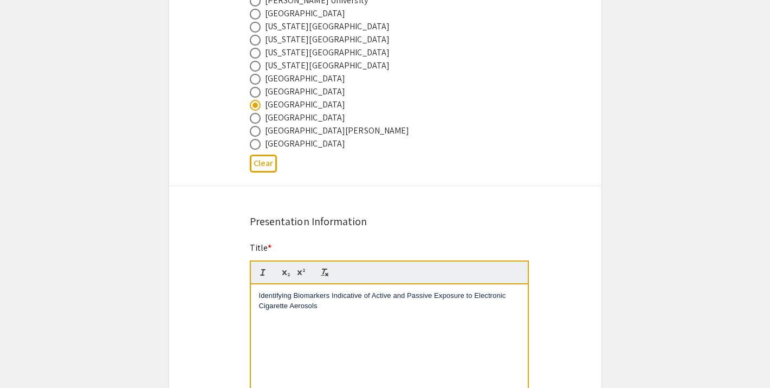
click at [307, 197] on div "Symposium Presentation Submission 2025 Life Sciences South Florida STEM Undergr…" at bounding box center [386, 393] width 434 height 1956
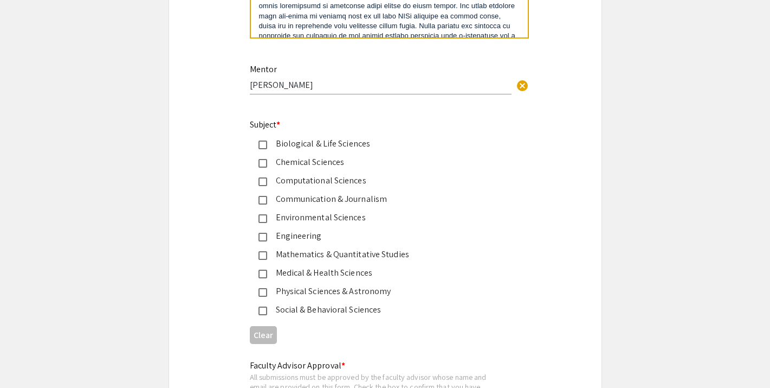
scroll to position [1343, 0]
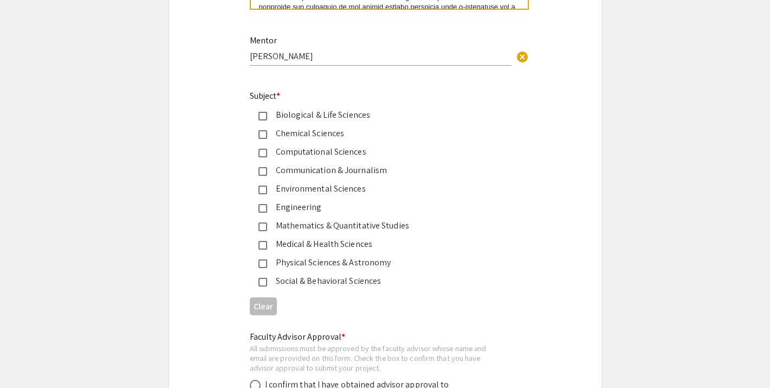
click at [319, 138] on div "Chemical Sciences" at bounding box center [381, 133] width 228 height 13
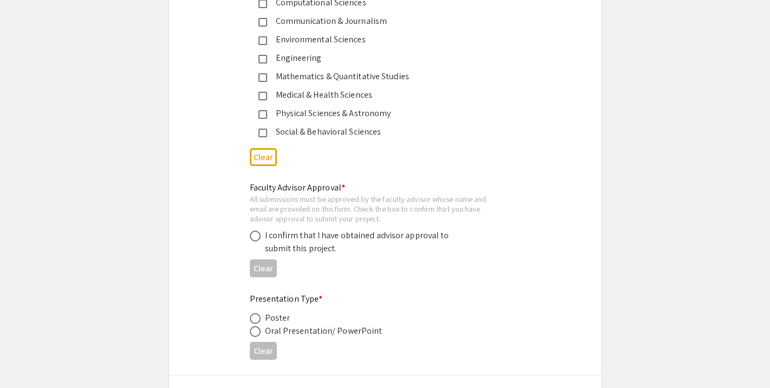
scroll to position [1513, 0]
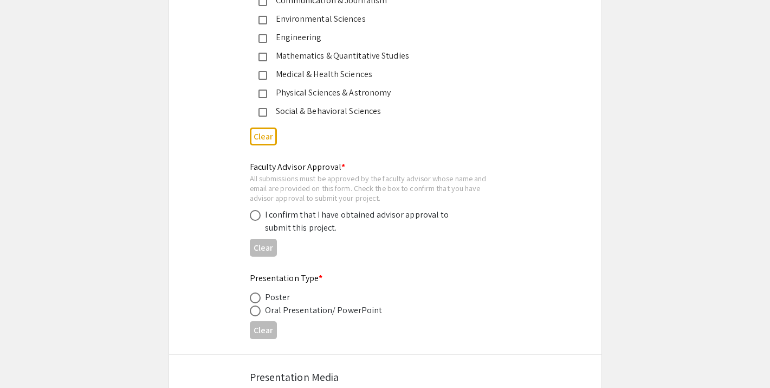
click at [330, 223] on div "I confirm that I have obtained advisor approval to submit this project." at bounding box center [360, 221] width 190 height 26
click at [293, 223] on div "I confirm that I have obtained advisor approval to submit this project." at bounding box center [360, 221] width 190 height 26
click at [268, 218] on div "I confirm that I have obtained advisor approval to submit this project." at bounding box center [360, 221] width 190 height 26
click at [262, 217] on label at bounding box center [257, 215] width 15 height 11
click at [261, 217] on input "radio" at bounding box center [255, 215] width 11 height 11
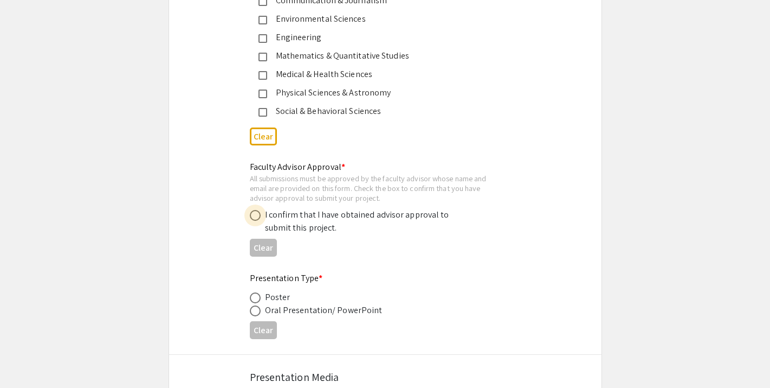
radio input "true"
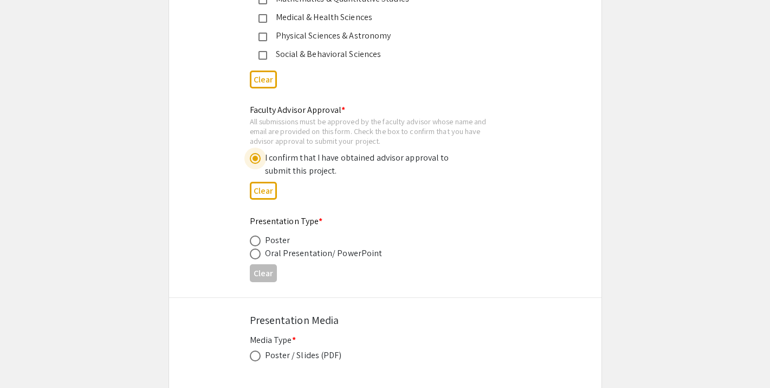
scroll to position [1591, 0]
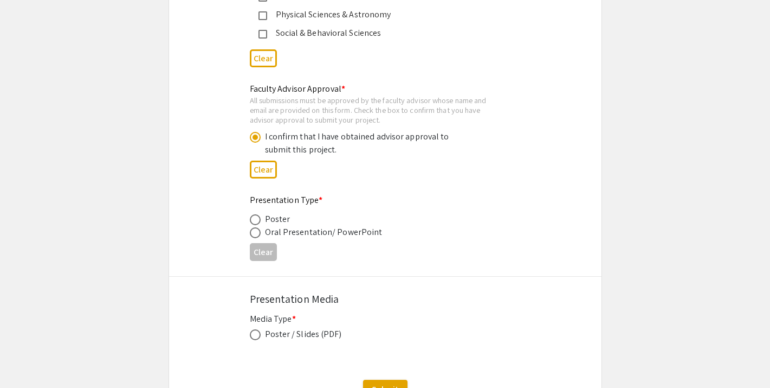
click at [268, 226] on div "Oral Presentation/ PowerPoint" at bounding box center [324, 232] width 118 height 13
click at [260, 220] on label at bounding box center [257, 219] width 15 height 11
click at [260, 220] on input "radio" at bounding box center [255, 219] width 11 height 11
radio input "true"
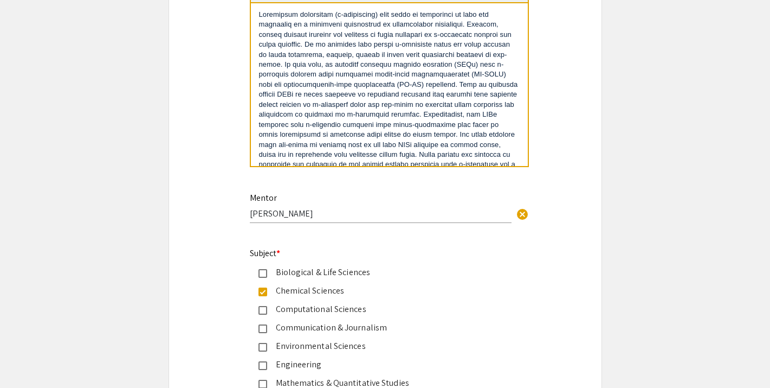
scroll to position [1185, 0]
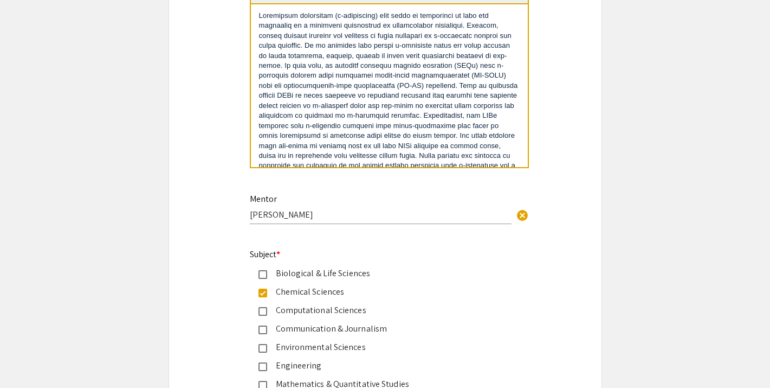
click at [324, 218] on input "Jessica Brown" at bounding box center [381, 214] width 262 height 11
click at [316, 211] on input "Jessica Brown" at bounding box center [381, 214] width 262 height 11
click at [251, 257] on mat-label "Subject *" at bounding box center [265, 253] width 31 height 11
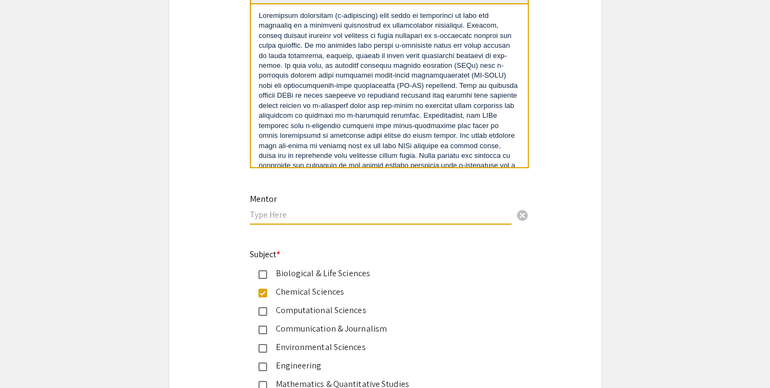
click at [274, 213] on input "text" at bounding box center [381, 214] width 262 height 11
paste input "Jessica Brown"
type input "Jessica Brown"
click at [257, 231] on div "Mentor Jessica Brown cancel" at bounding box center [381, 209] width 262 height 52
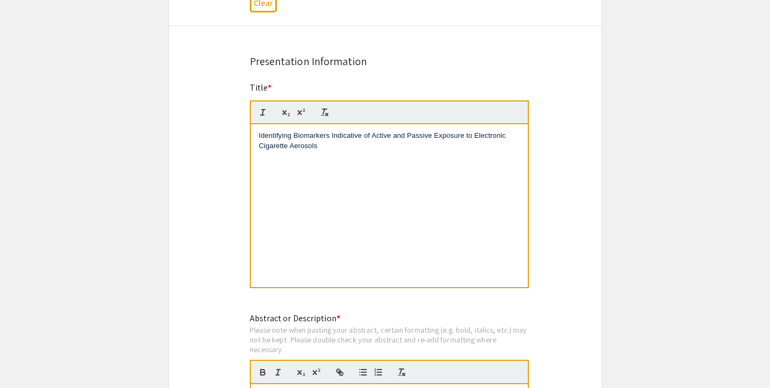
scroll to position [799, 1]
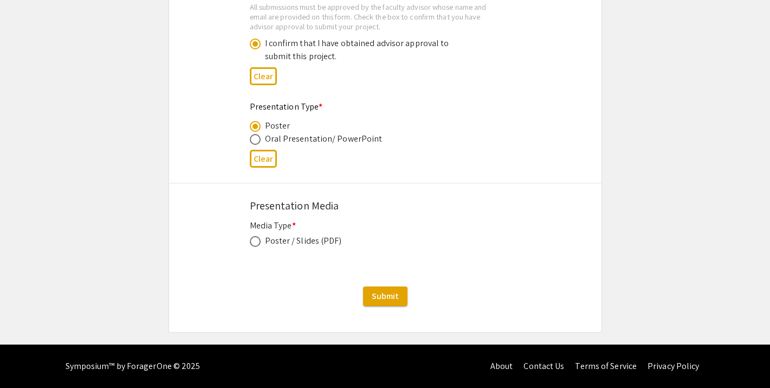
click at [380, 300] on span "Submit" at bounding box center [385, 295] width 27 height 11
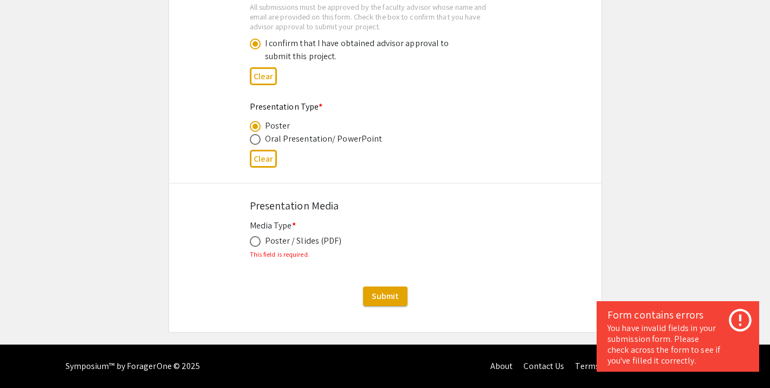
click at [308, 241] on div "Poster / Slides (PDF)" at bounding box center [303, 240] width 77 height 13
click at [261, 244] on label at bounding box center [257, 241] width 15 height 11
click at [261, 244] on input "radio" at bounding box center [255, 241] width 11 height 11
radio input "true"
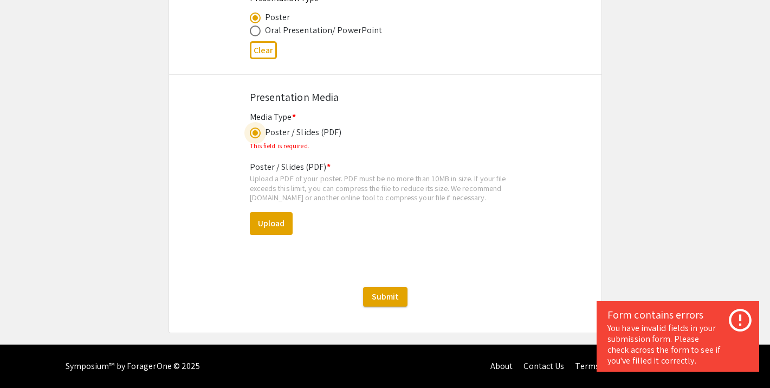
scroll to position [1792, 0]
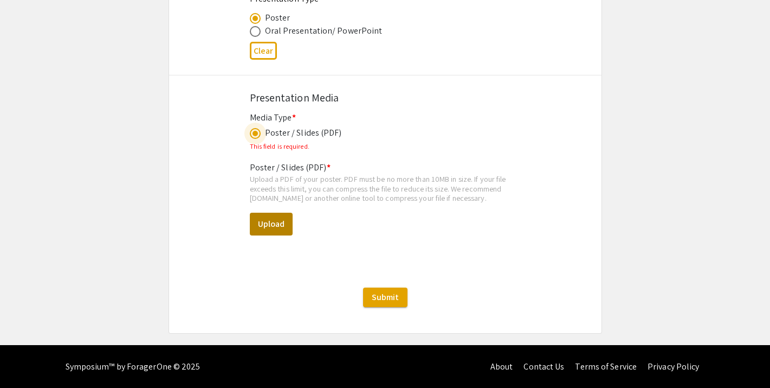
click at [279, 215] on button "Upload" at bounding box center [271, 224] width 43 height 23
click at [284, 221] on button "Upload" at bounding box center [271, 224] width 43 height 23
click at [285, 229] on button "Upload" at bounding box center [271, 224] width 43 height 23
click at [272, 228] on button "Upload" at bounding box center [271, 224] width 43 height 23
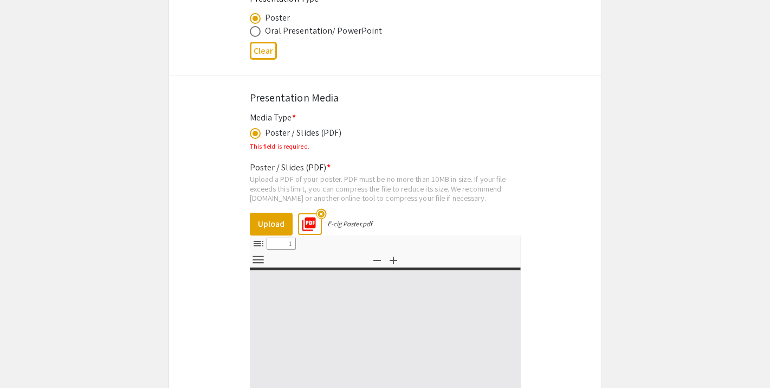
select select "custom"
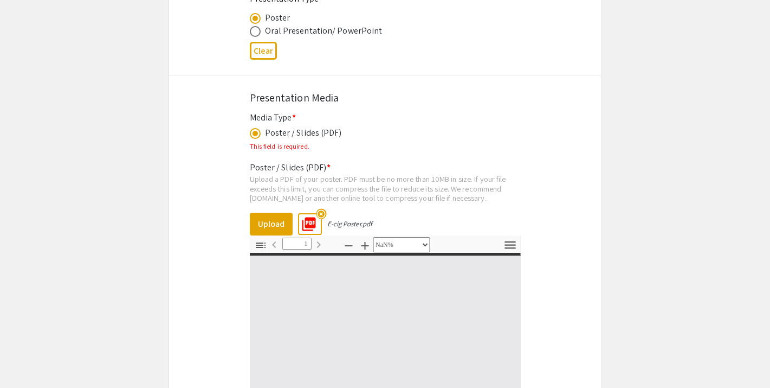
type input "0"
select select "custom"
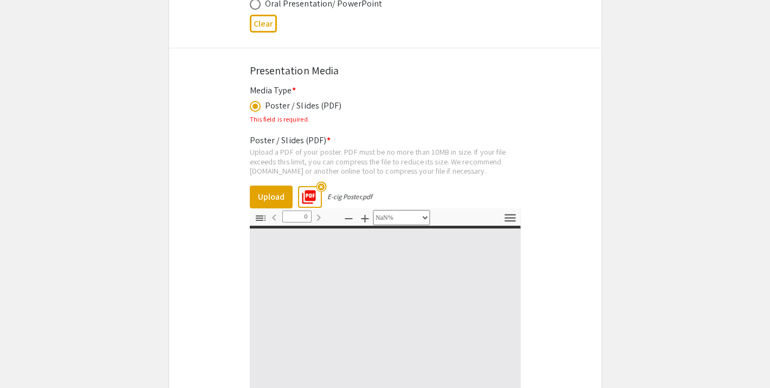
type input "1"
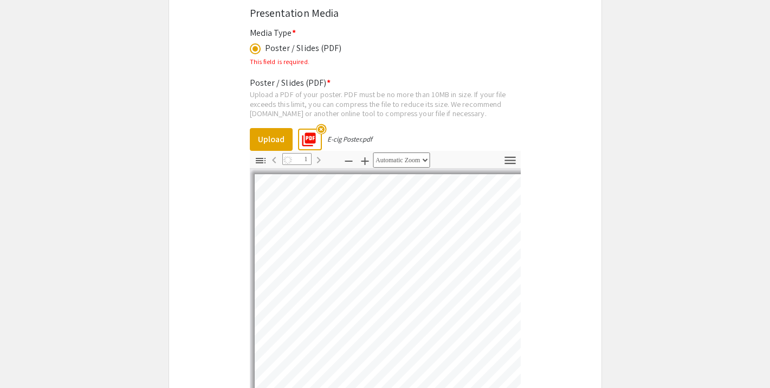
scroll to position [1906, 0]
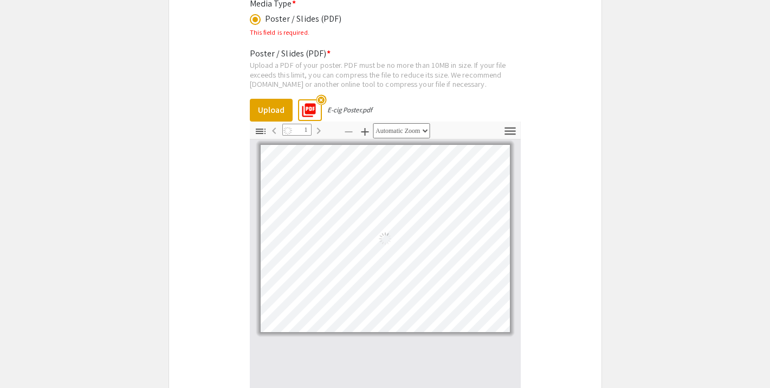
select select "auto"
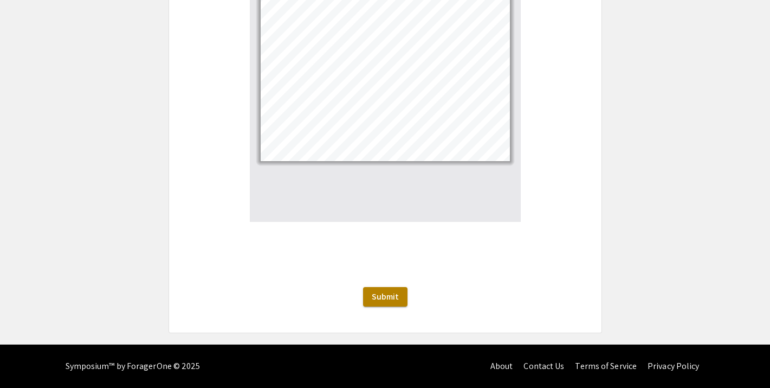
scroll to position [2076, 0]
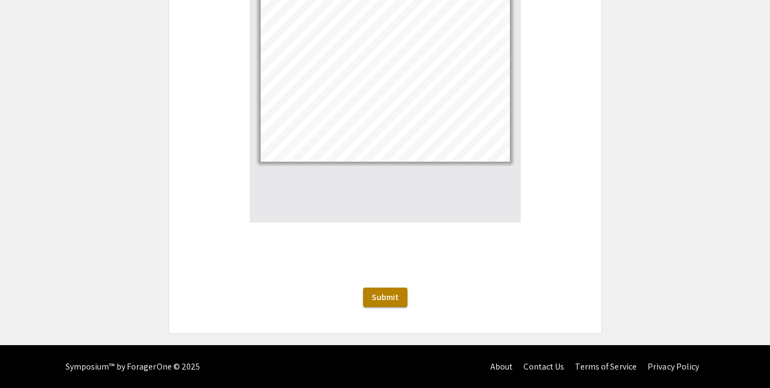
click at [394, 301] on span "Submit" at bounding box center [385, 296] width 27 height 11
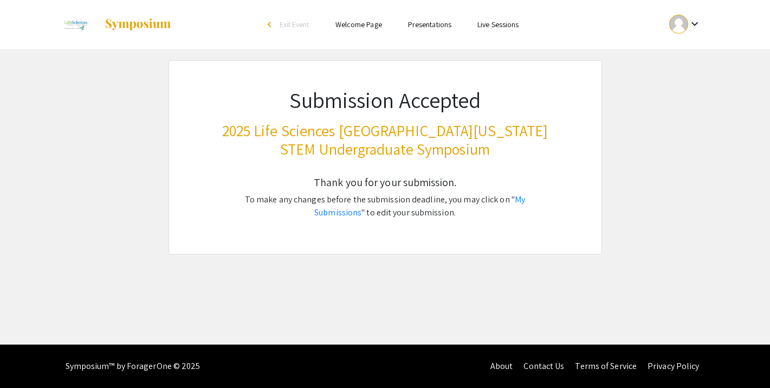
scroll to position [0, 0]
